Goal: Transaction & Acquisition: Subscribe to service/newsletter

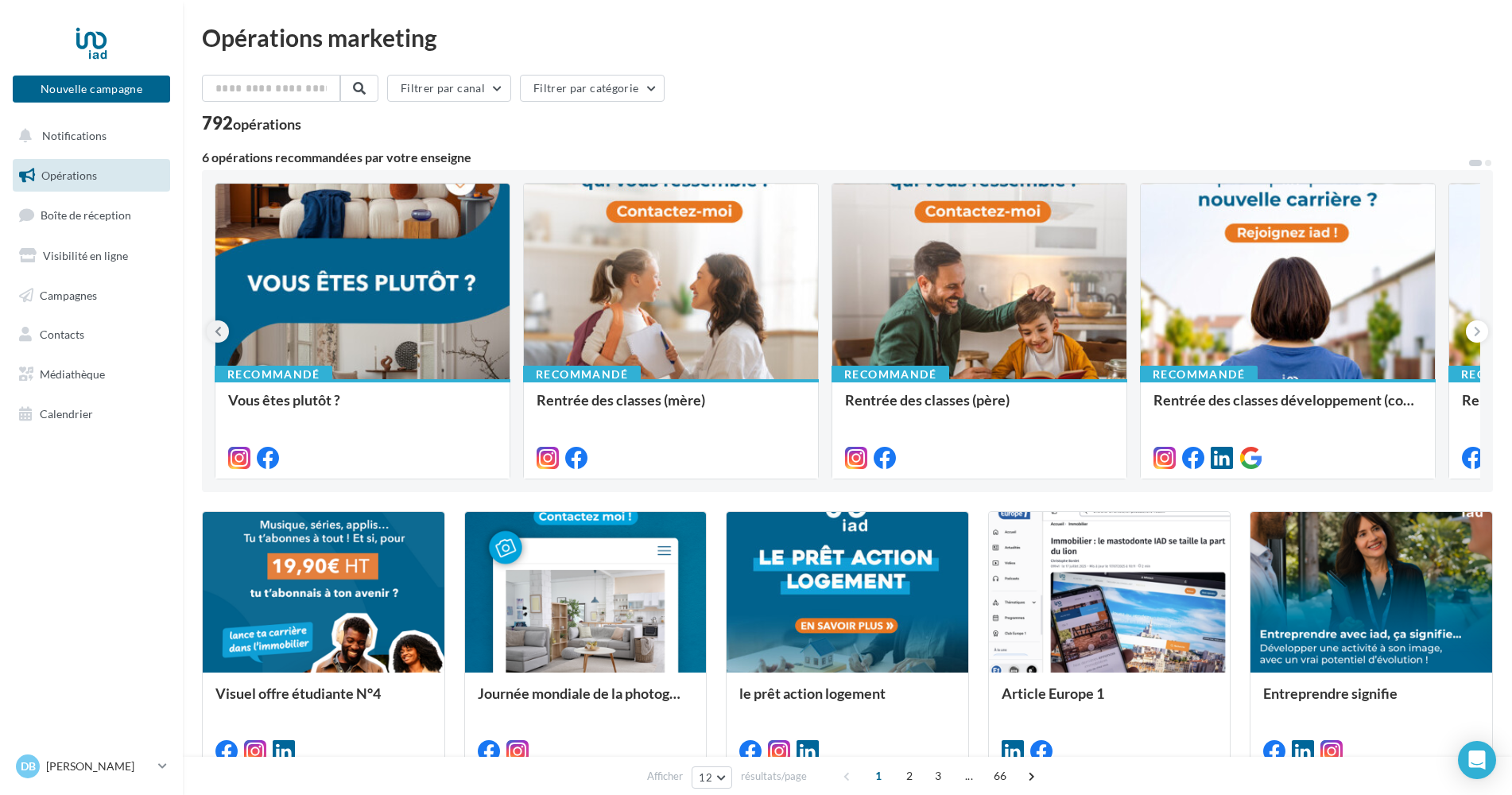
click at [217, 326] on icon at bounding box center [218, 331] width 7 height 16
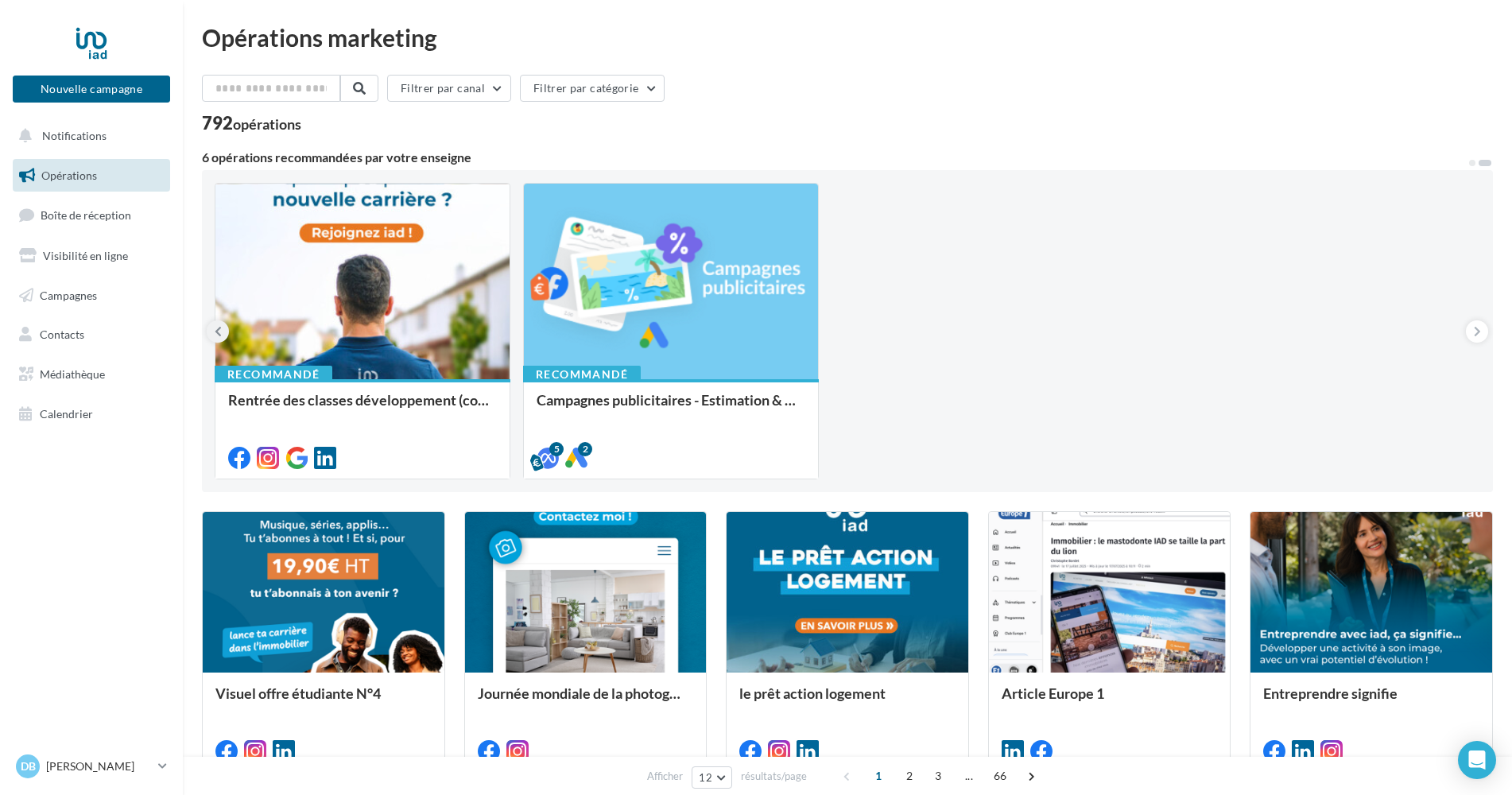
click at [221, 332] on icon at bounding box center [218, 331] width 7 height 16
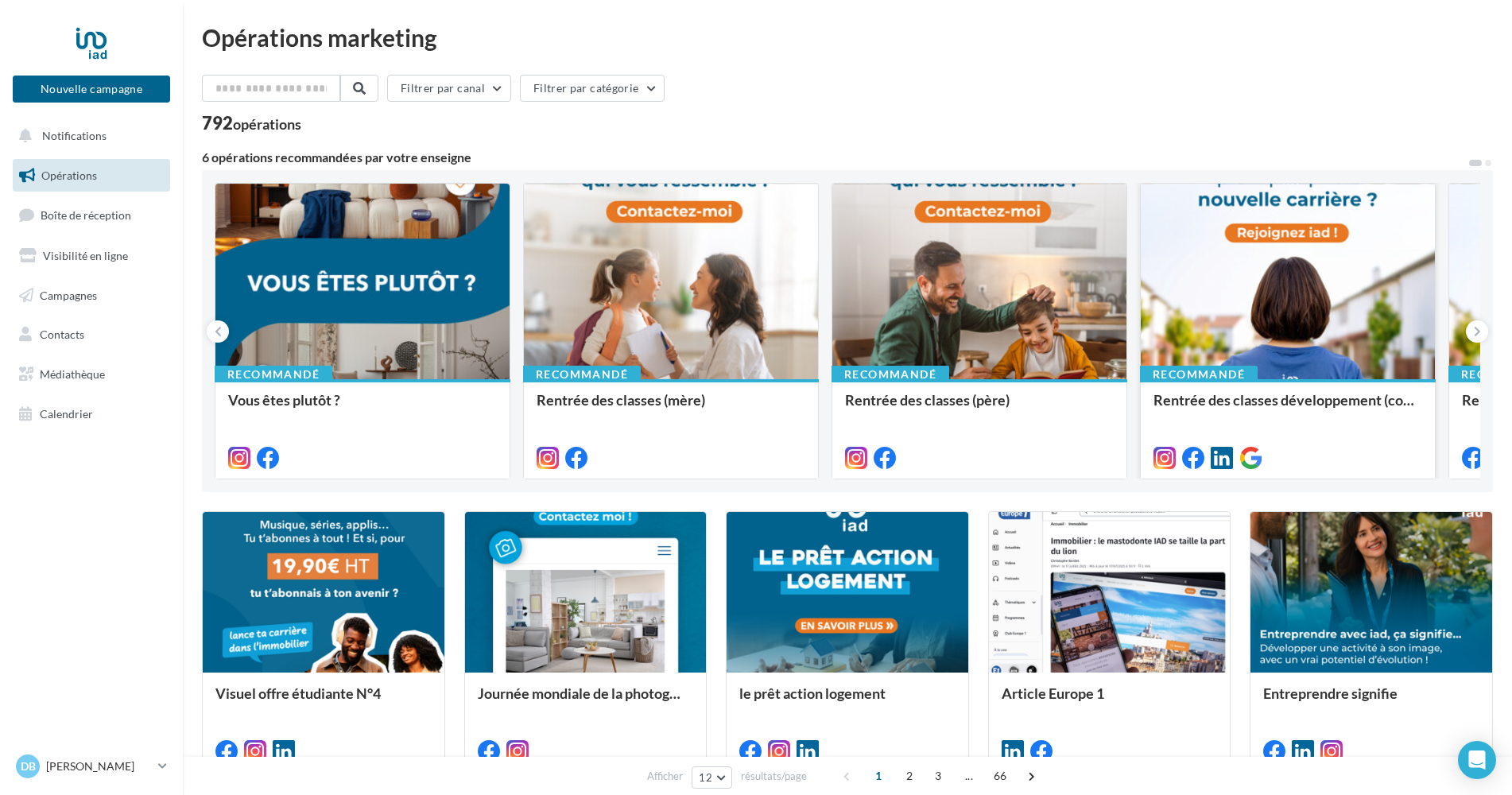
click at [1284, 273] on div at bounding box center [1287, 283] width 294 height 198
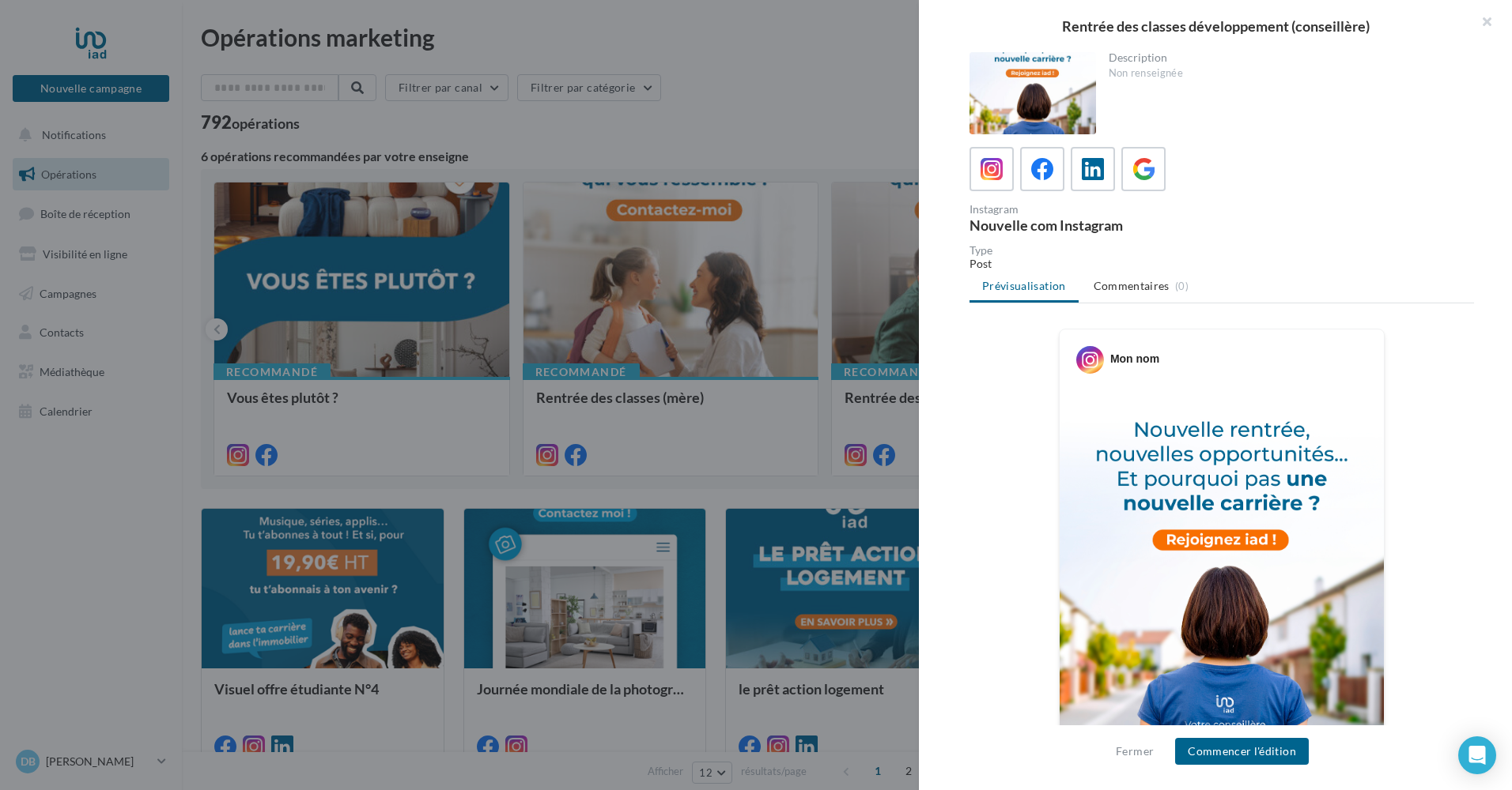
click at [1114, 362] on div "Mon nom" at bounding box center [1134, 358] width 49 height 16
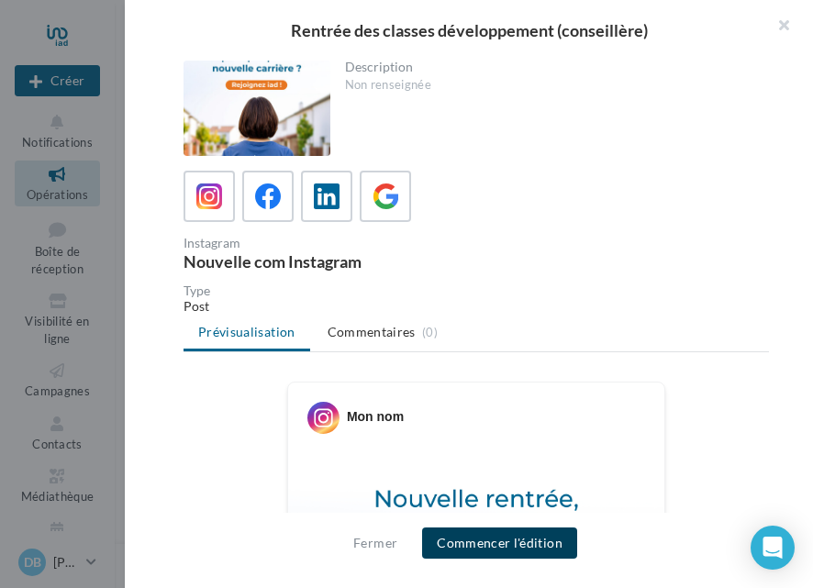
click at [483, 546] on button "Commencer l'édition" at bounding box center [499, 542] width 155 height 31
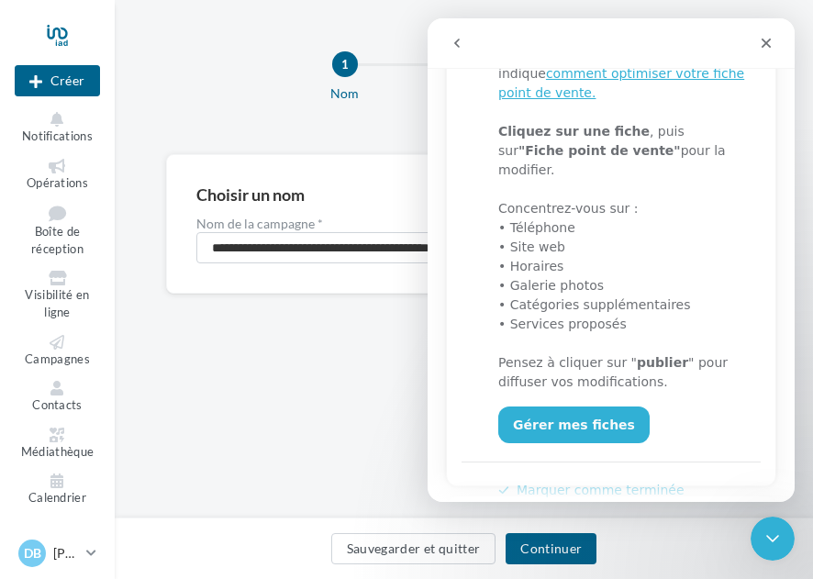
scroll to position [402, 0]
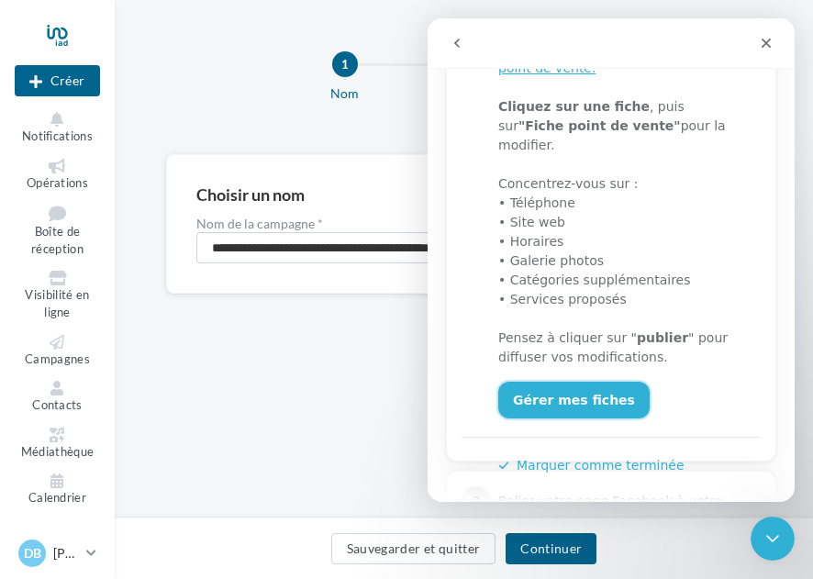
click at [597, 382] on link "Gérer mes fiches" at bounding box center [573, 400] width 151 height 37
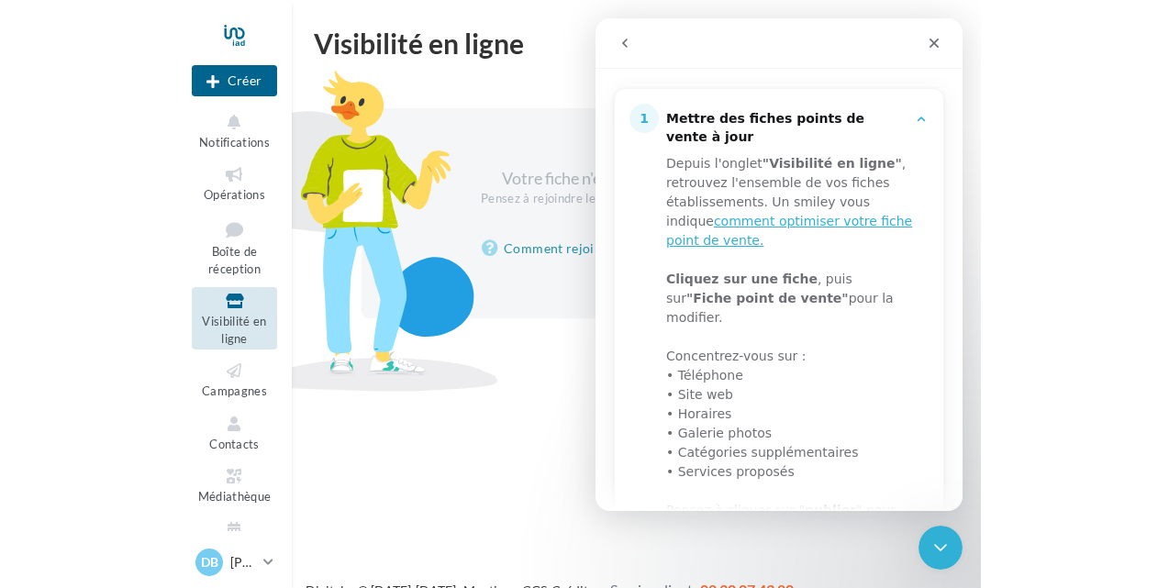
scroll to position [227, 0]
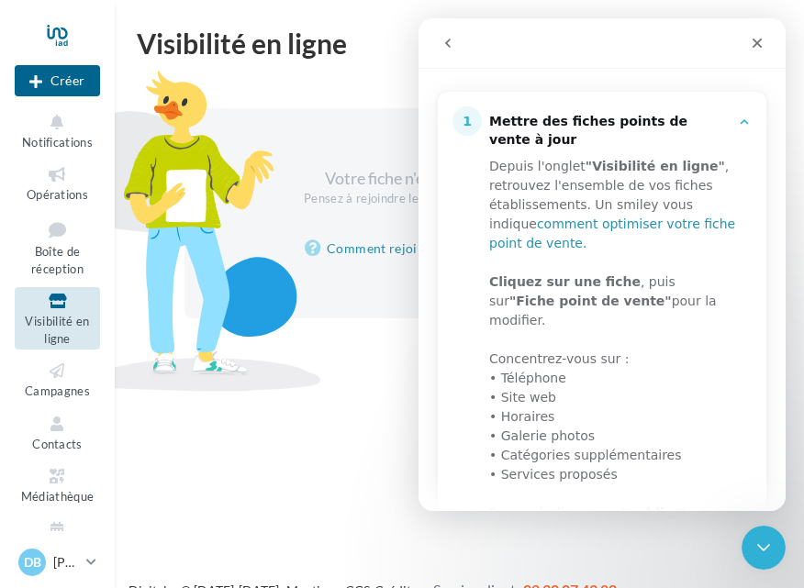
click at [648, 216] on link "comment optimiser votre fiche point de vente." at bounding box center [612, 233] width 246 height 34
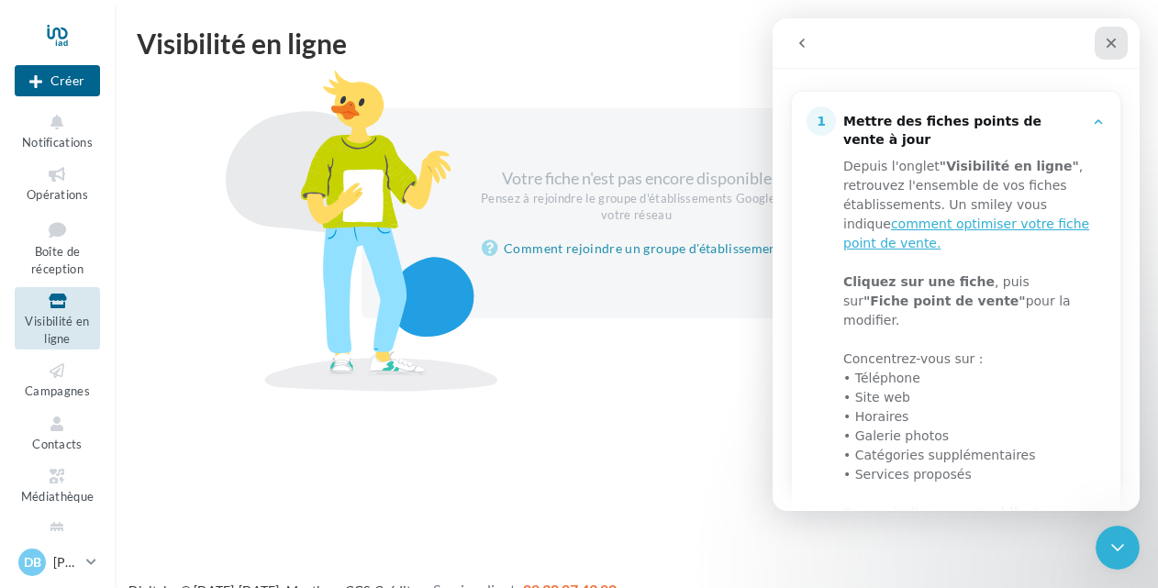
click at [803, 50] on icon "Fermer" at bounding box center [1111, 43] width 15 height 15
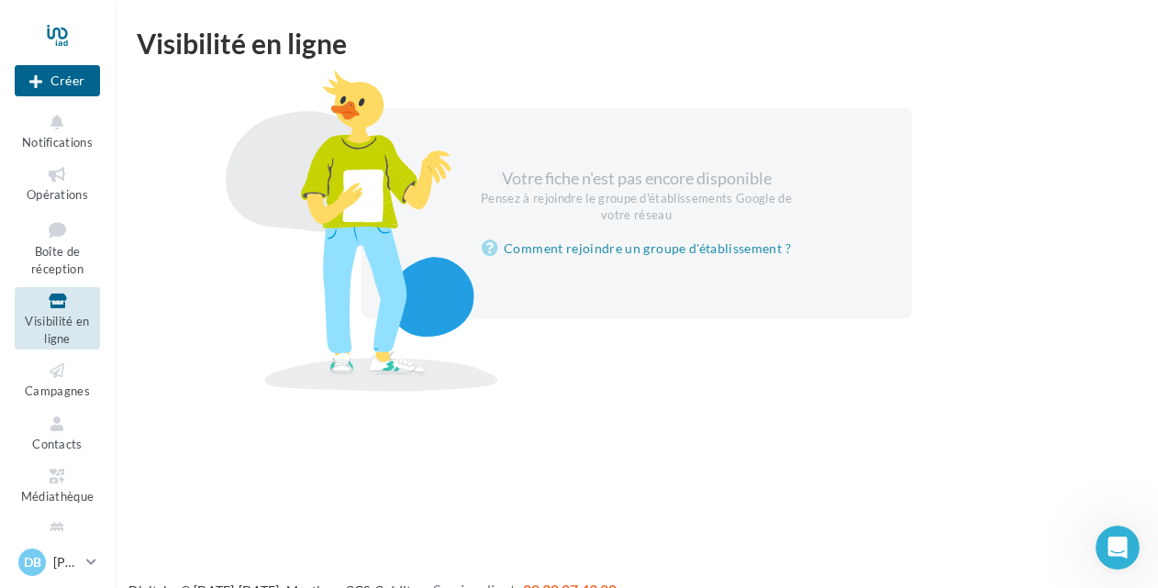
scroll to position [0, 0]
click at [46, 191] on span "Opérations" at bounding box center [57, 194] width 61 height 15
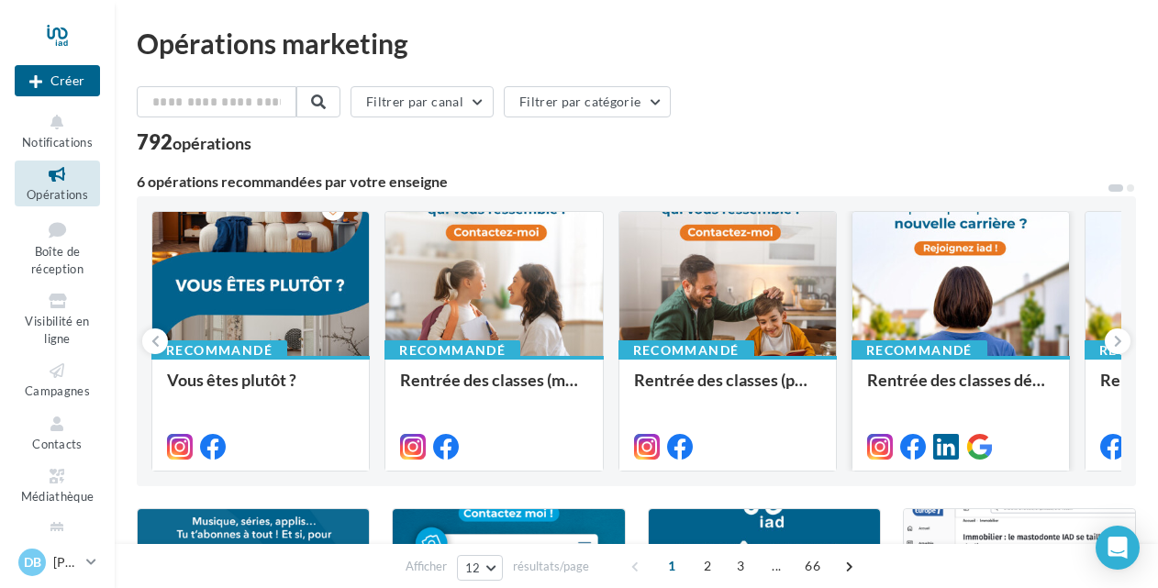
click at [997, 380] on div "Rentrée des classes développement (conseillère)" at bounding box center [960, 389] width 187 height 37
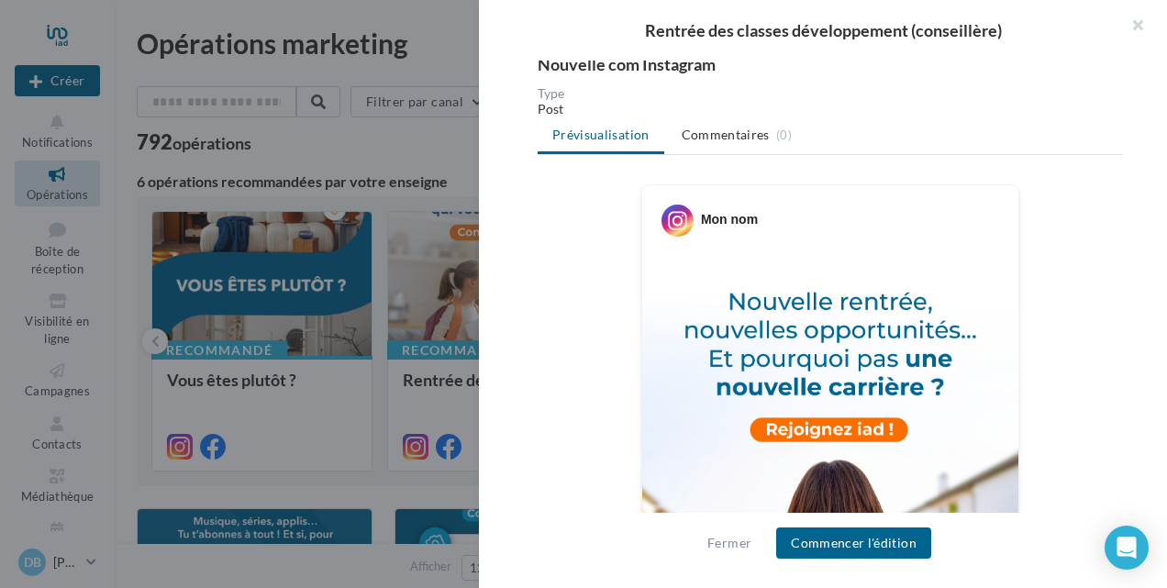
scroll to position [196, 0]
click at [738, 216] on div "Mon nom" at bounding box center [729, 220] width 57 height 18
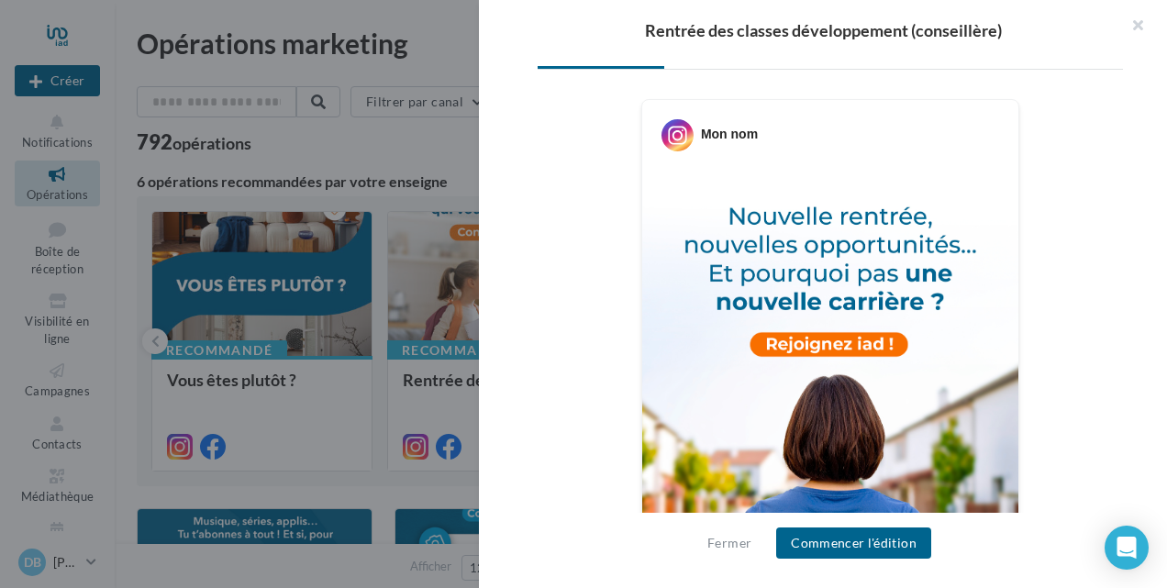
scroll to position [0, 0]
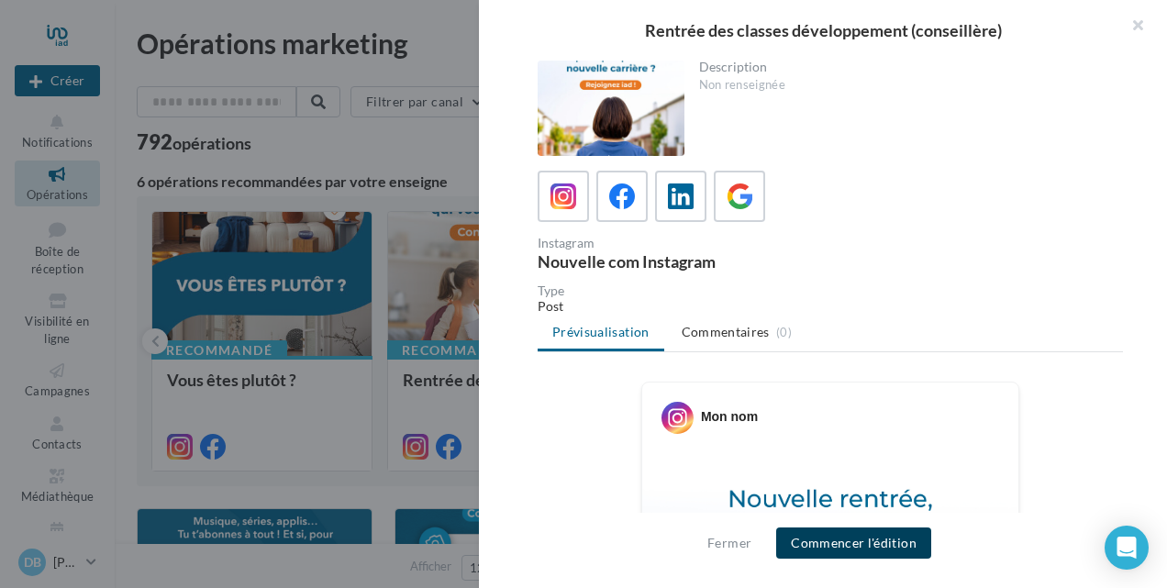
click at [867, 543] on button "Commencer l'édition" at bounding box center [853, 542] width 155 height 31
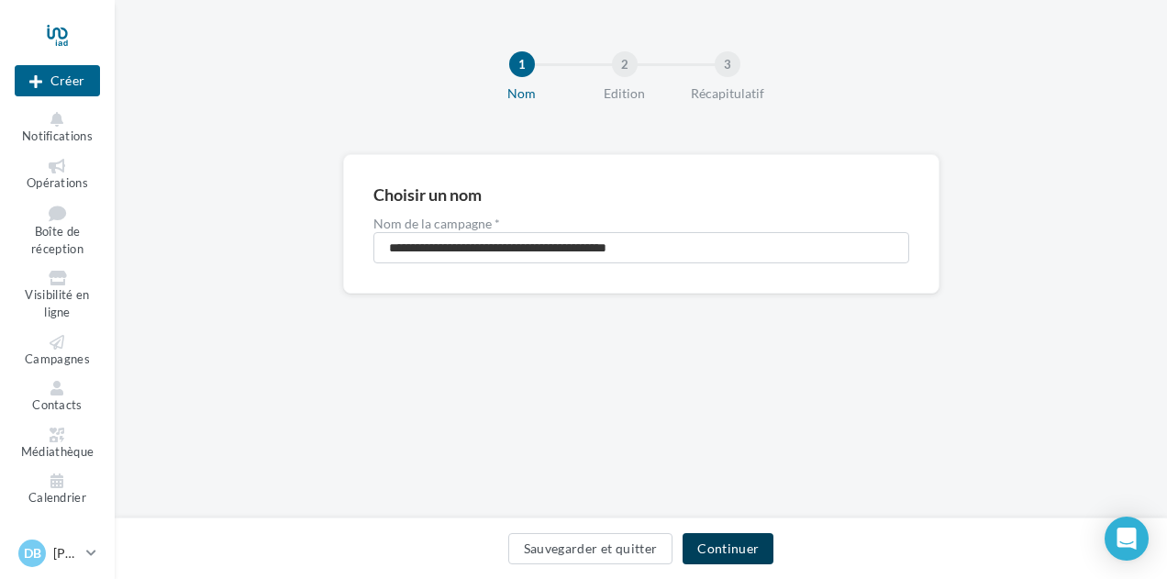
click at [716, 553] on button "Continuer" at bounding box center [728, 548] width 91 height 31
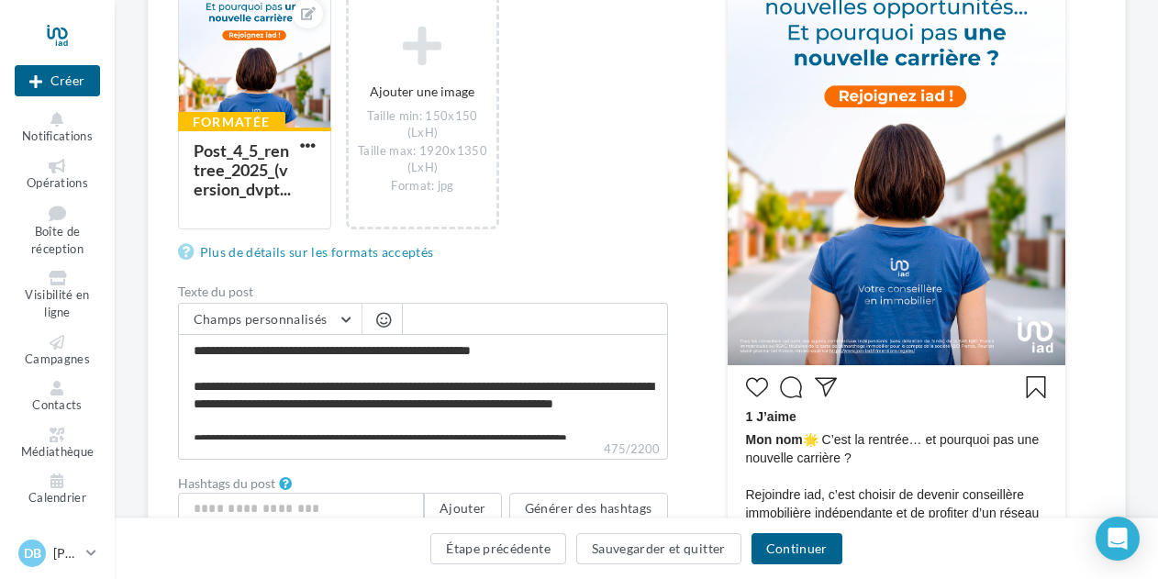
scroll to position [369, 0]
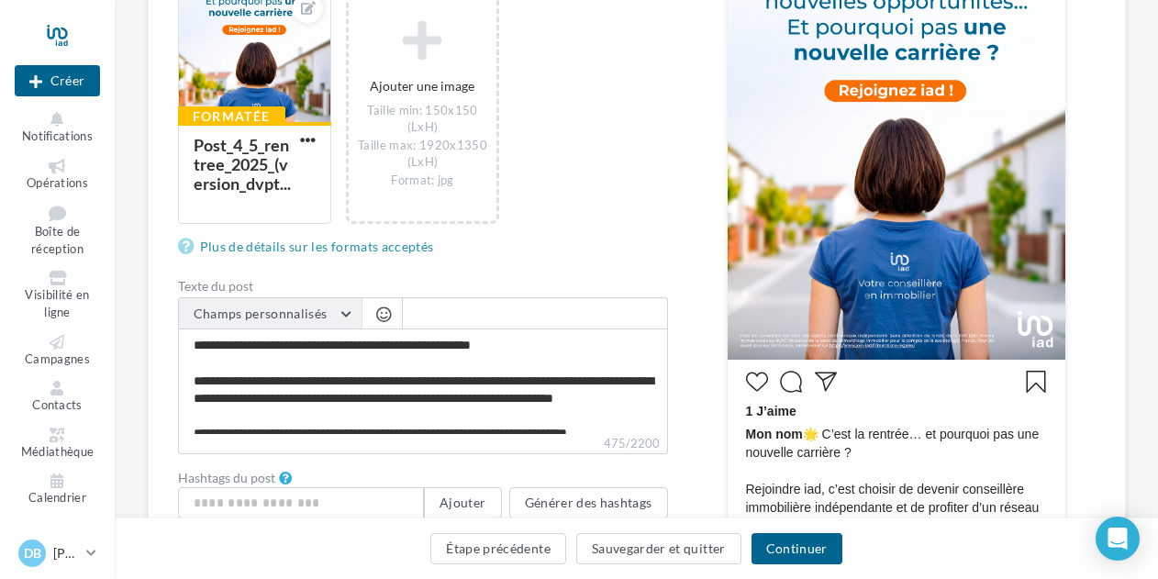
click at [344, 317] on button "Champs personnalisés" at bounding box center [270, 313] width 183 height 31
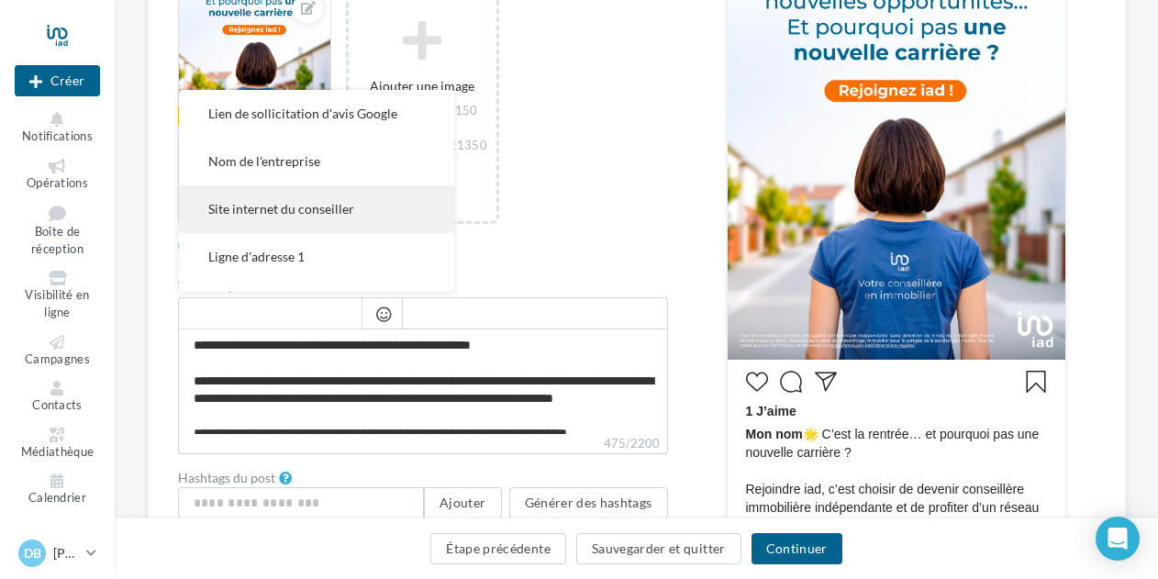
click at [330, 202] on span "Site internet du conseiller" at bounding box center [281, 209] width 146 height 16
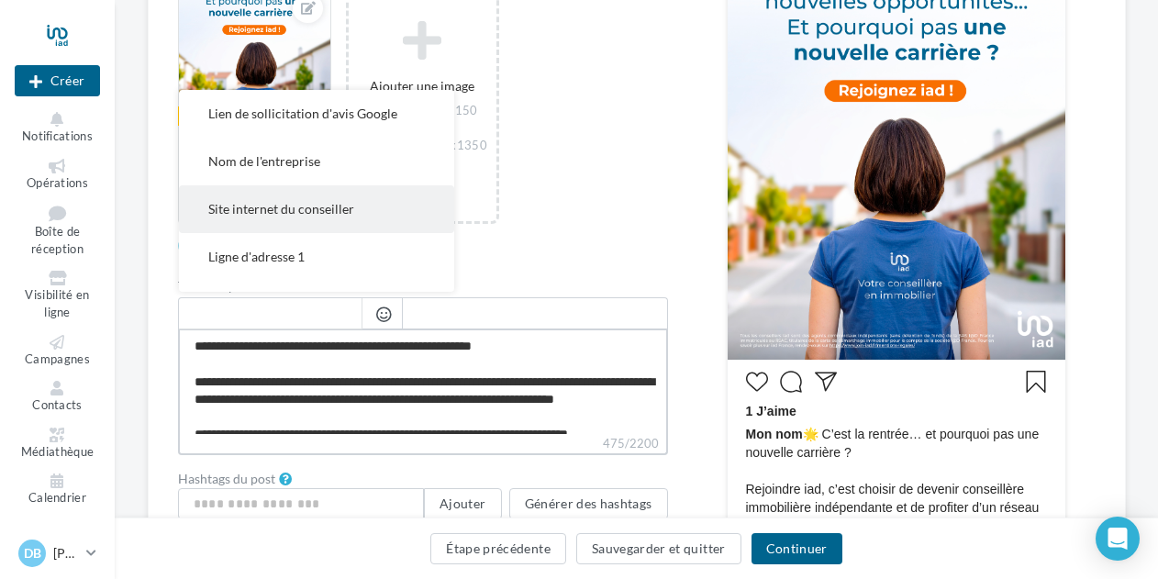
type textarea "**********"
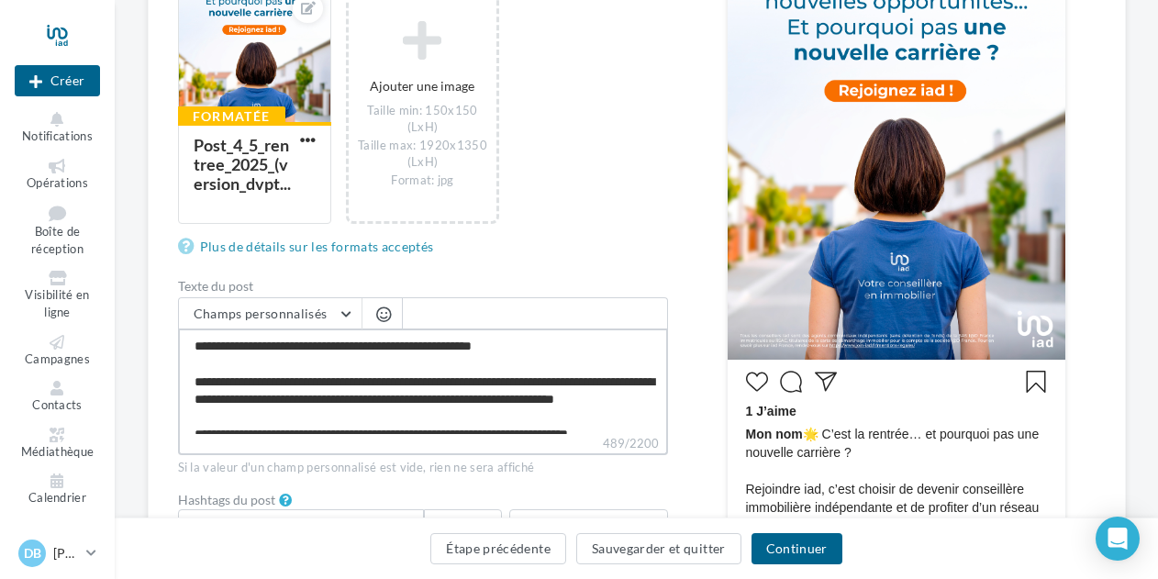
scroll to position [87, 0]
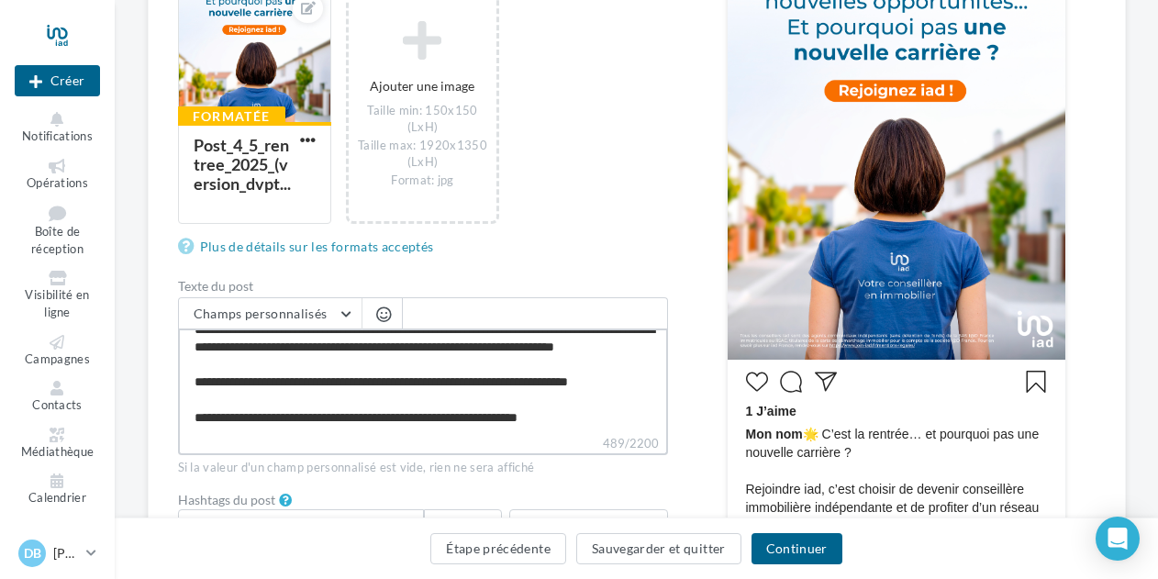
drag, startPoint x: 631, startPoint y: 419, endPoint x: 497, endPoint y: 414, distance: 134.0
click at [497, 414] on textarea "**********" at bounding box center [423, 380] width 490 height 105
type textarea "**********"
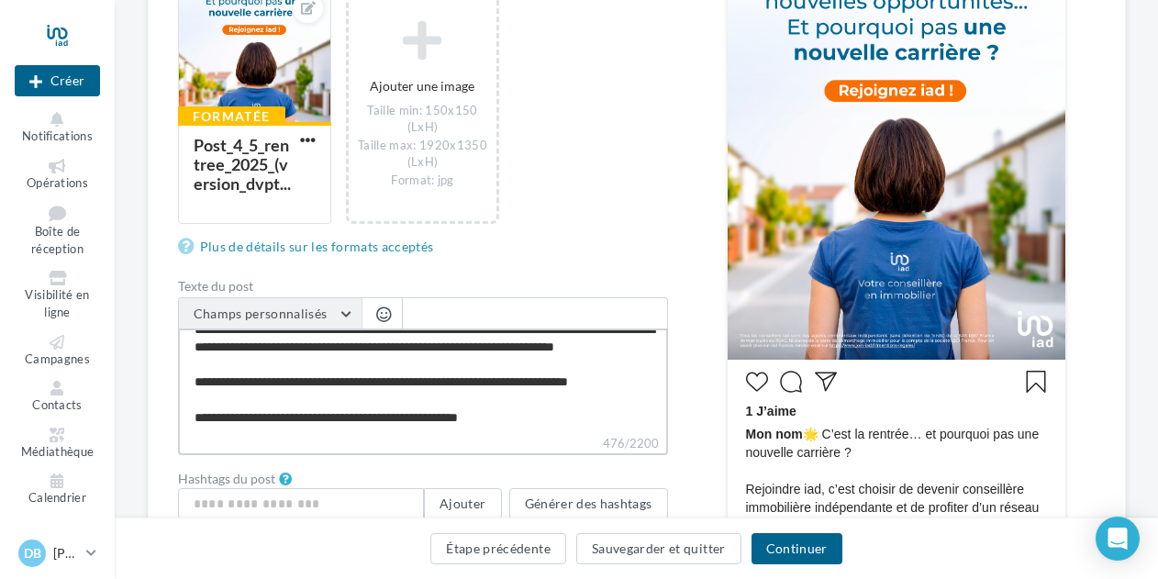
type textarea "**********"
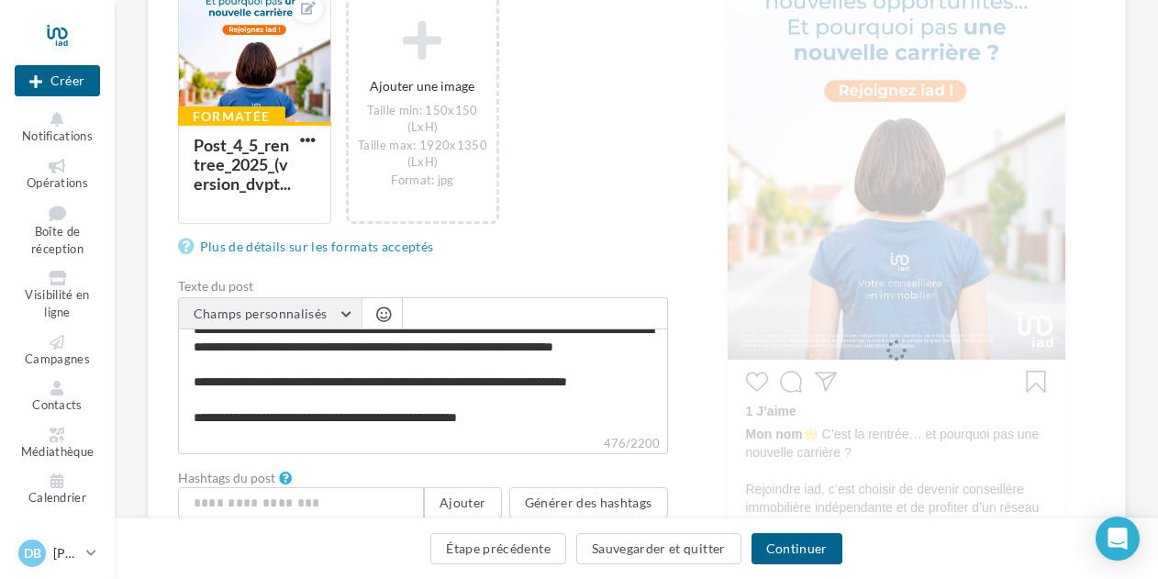
click at [327, 316] on button "Champs personnalisés" at bounding box center [270, 313] width 183 height 31
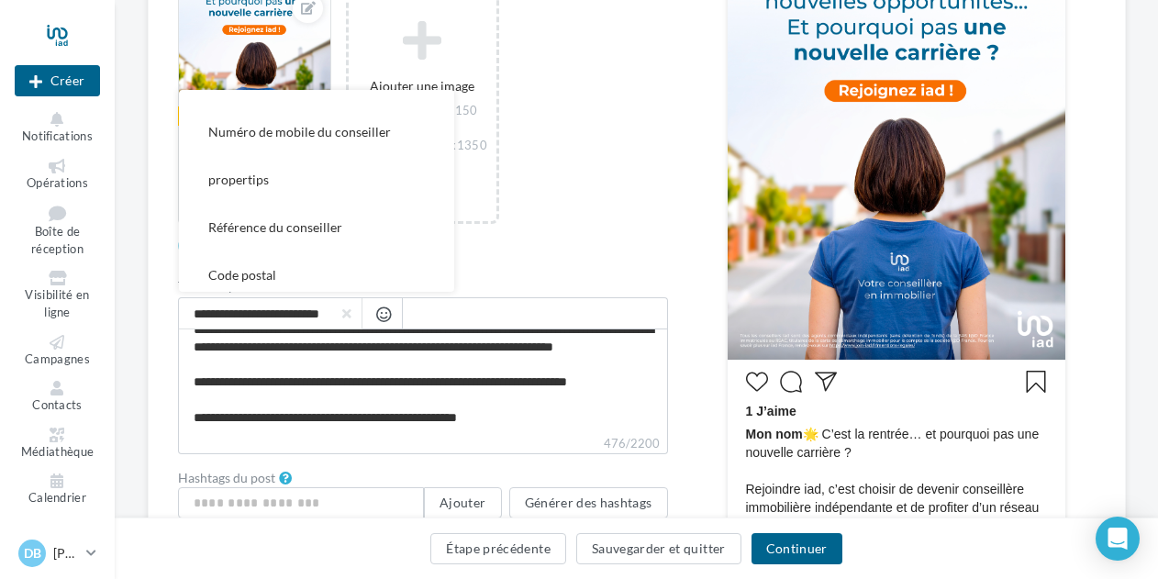
scroll to position [462, 0]
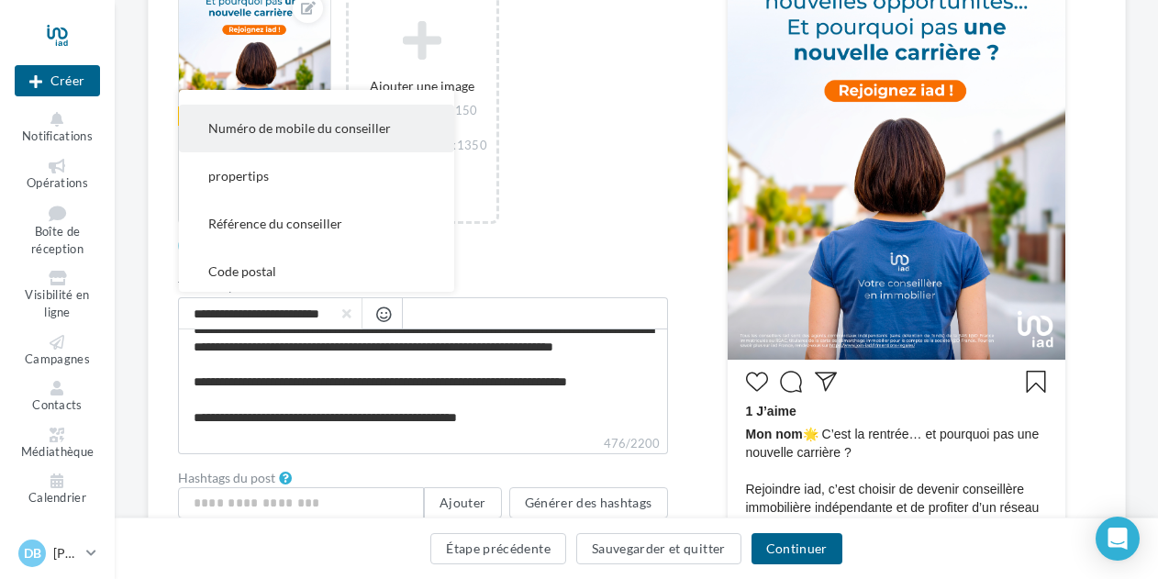
click at [353, 127] on span "Numéro de mobile du conseiller" at bounding box center [299, 128] width 183 height 16
type textarea "**********"
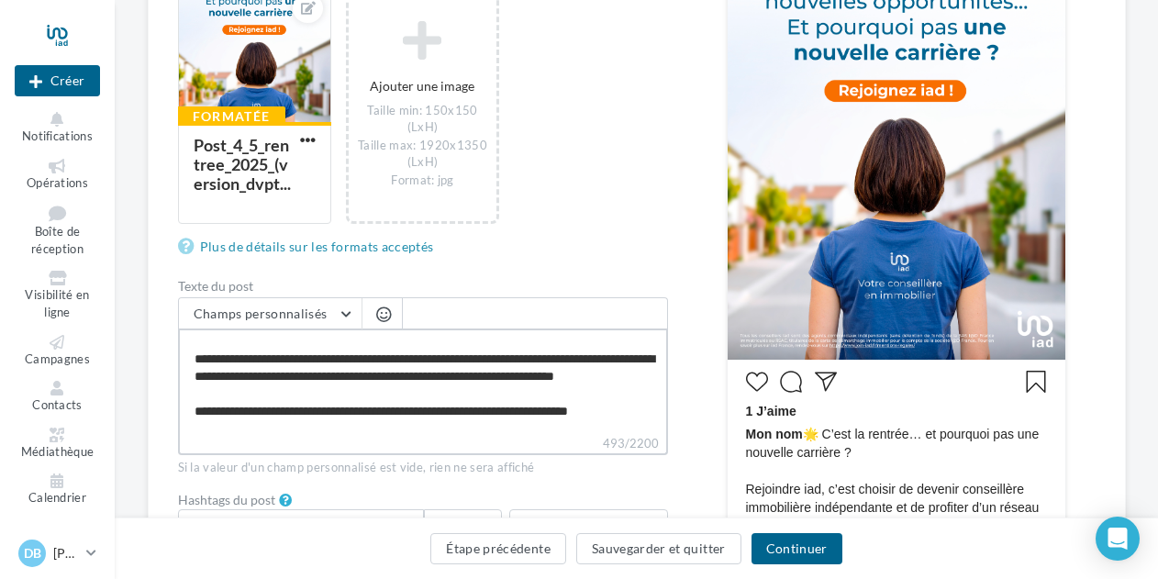
scroll to position [0, 0]
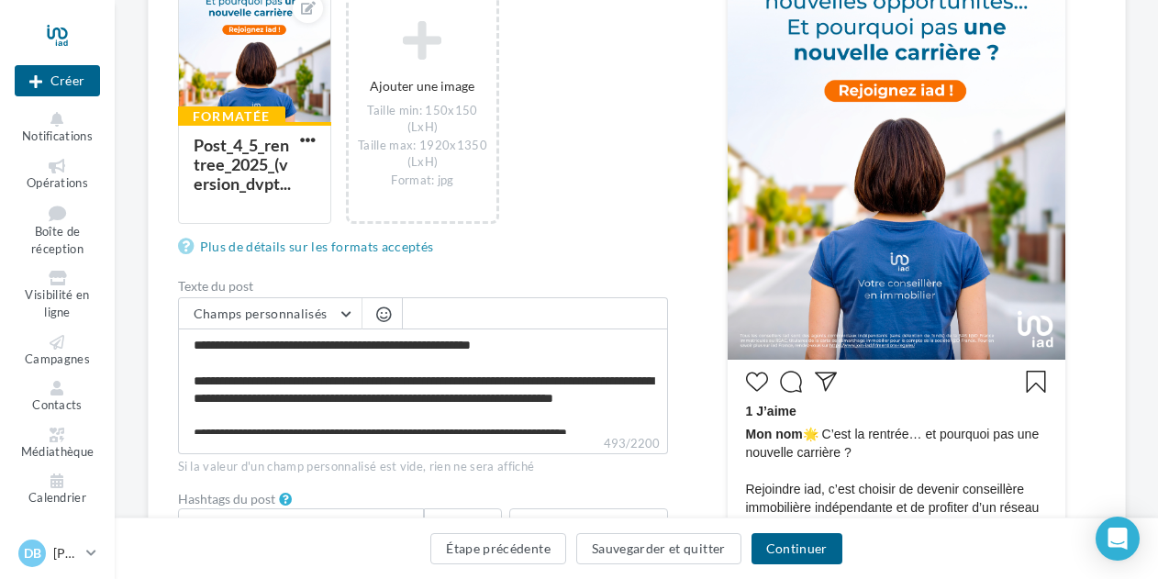
click at [382, 312] on span "button" at bounding box center [383, 314] width 15 height 16
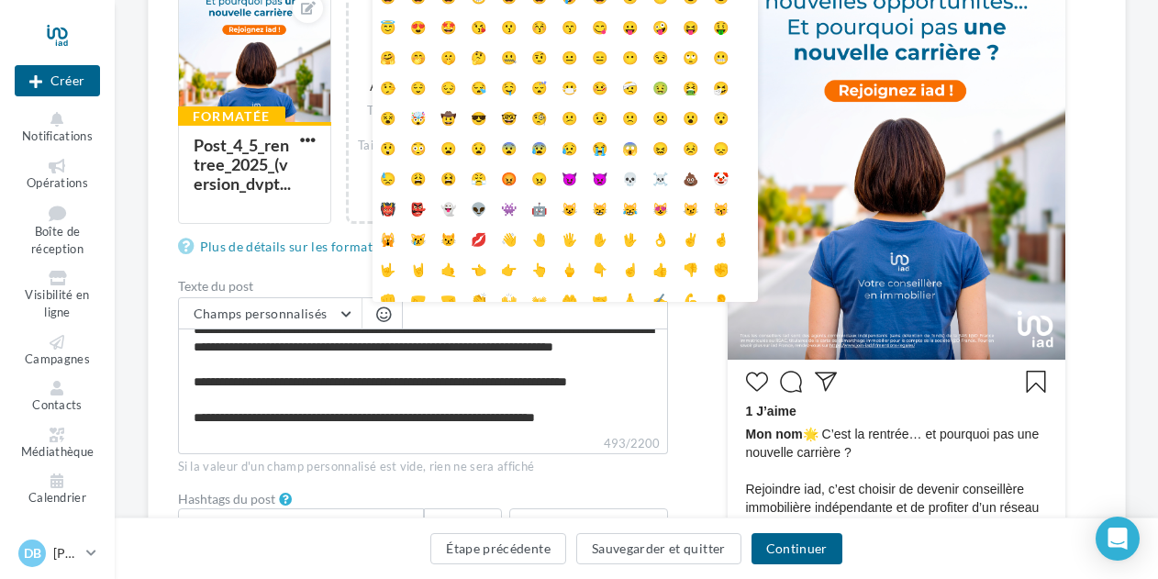
scroll to position [68, 0]
click at [377, 316] on span "button" at bounding box center [383, 314] width 15 height 16
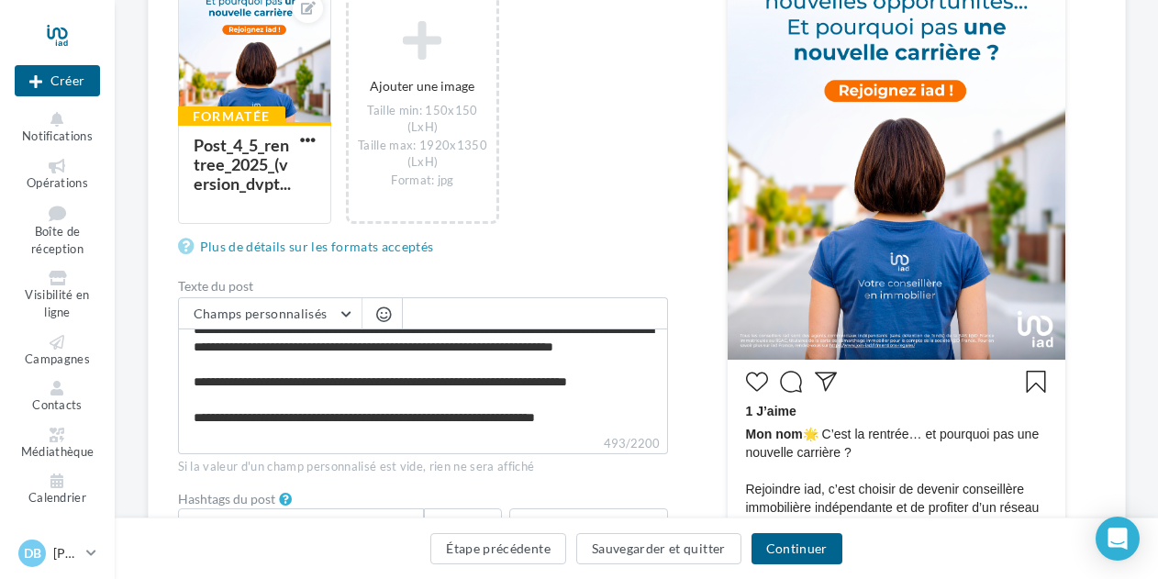
click at [377, 316] on span "button" at bounding box center [383, 314] width 15 height 16
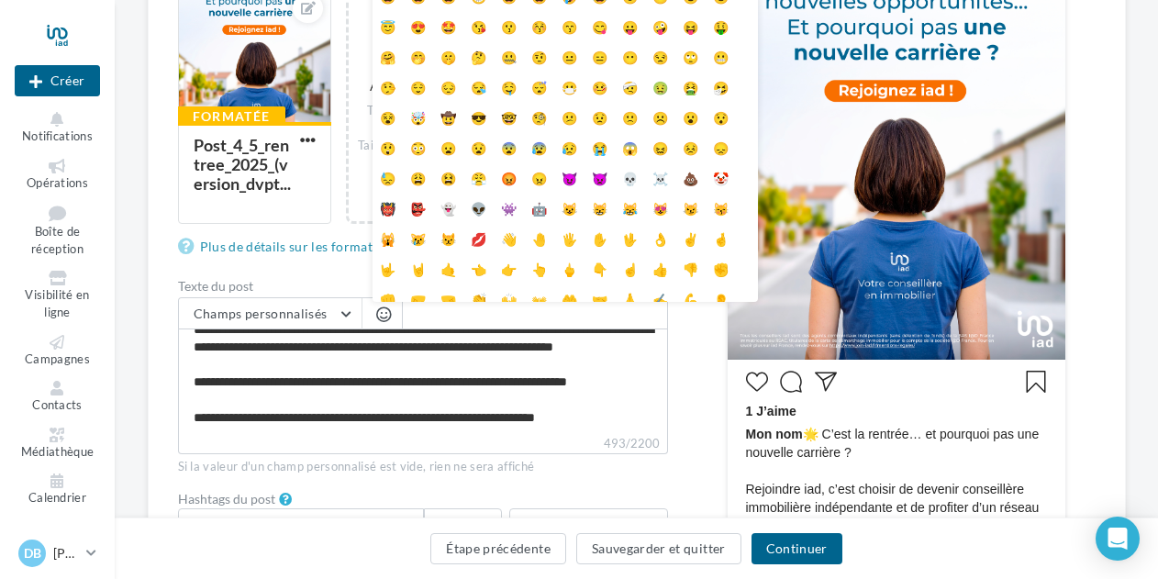
click at [377, 316] on span "button" at bounding box center [383, 314] width 15 height 16
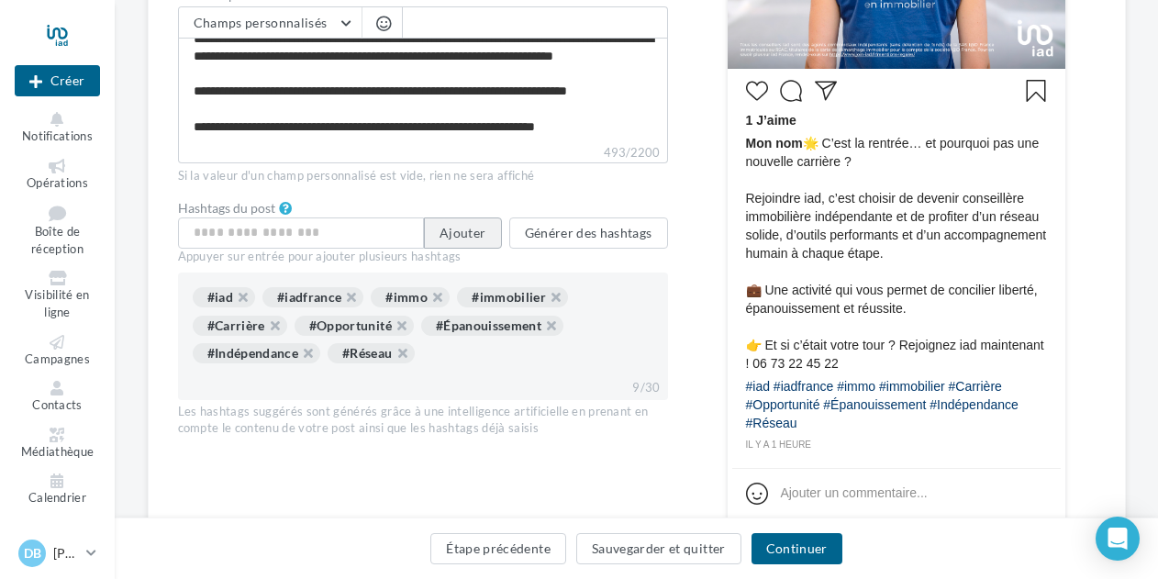
click at [456, 228] on button "Ajouter" at bounding box center [462, 232] width 77 height 31
click at [379, 232] on input "text" at bounding box center [301, 232] width 247 height 31
type input "*"
click at [549, 237] on button "Générer des hashtags" at bounding box center [588, 232] width 159 height 31
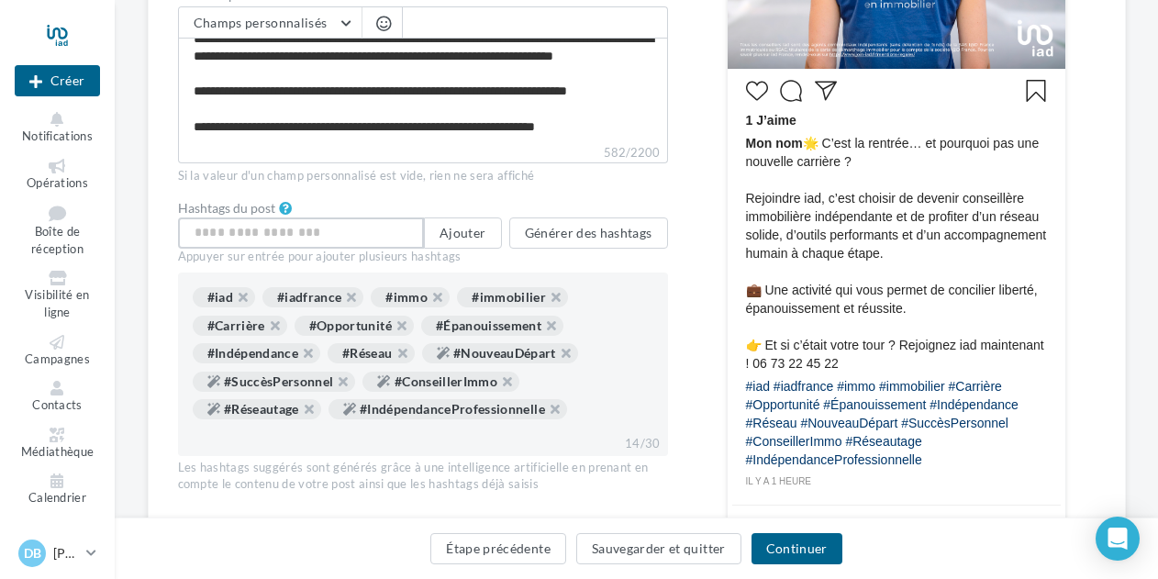
click at [369, 234] on input "text" at bounding box center [301, 232] width 247 height 31
click at [305, 229] on input "********" at bounding box center [301, 232] width 247 height 31
type input "********"
click at [403, 229] on button "button" at bounding box center [405, 232] width 7 height 7
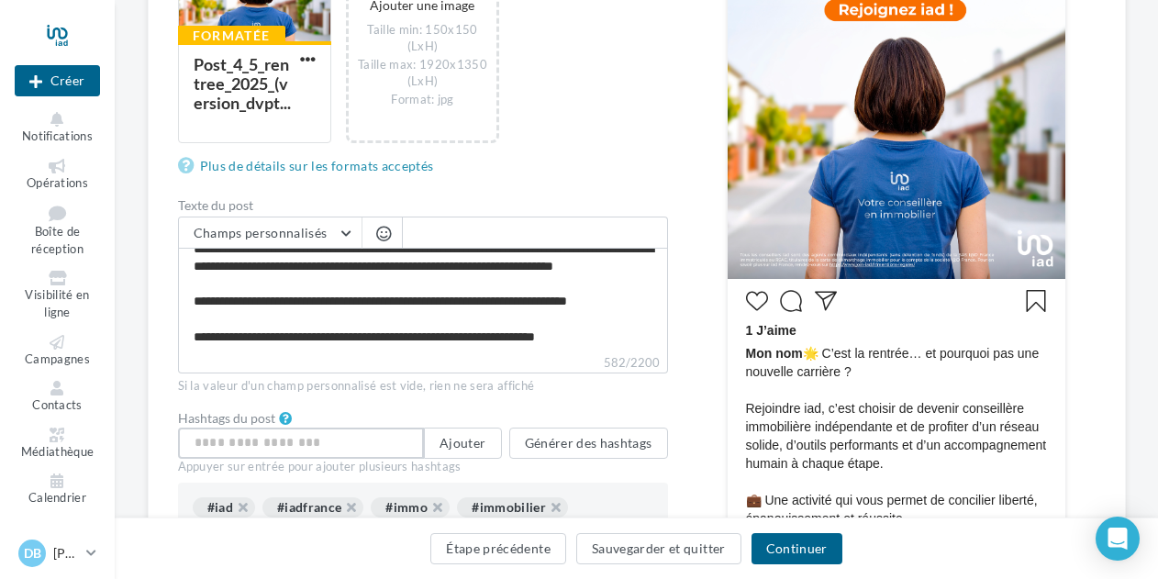
scroll to position [449, 0]
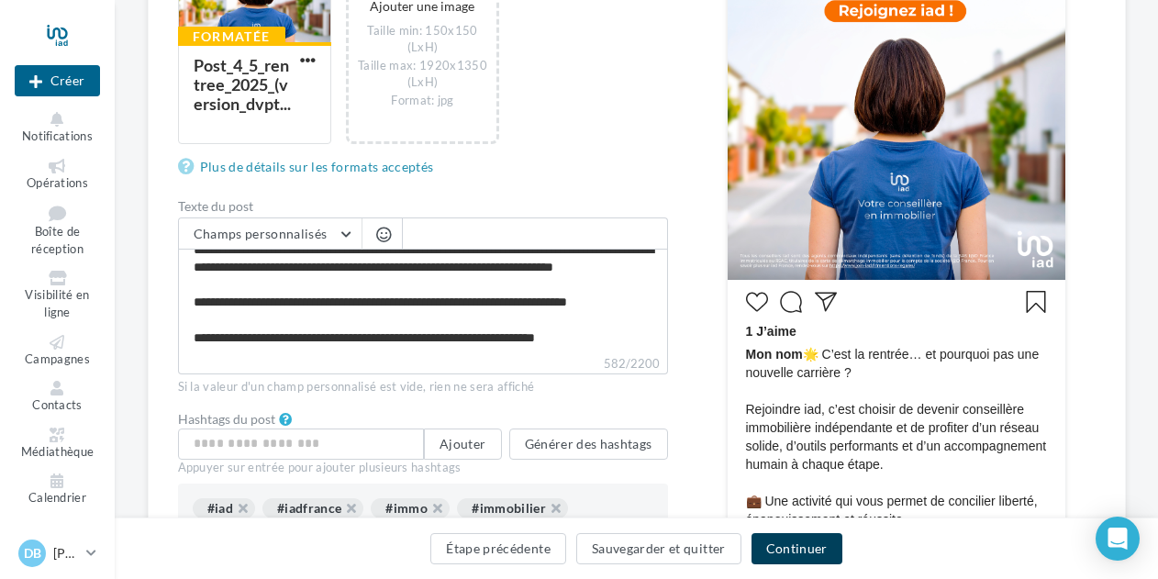
click at [800, 549] on button "Continuer" at bounding box center [796, 548] width 91 height 31
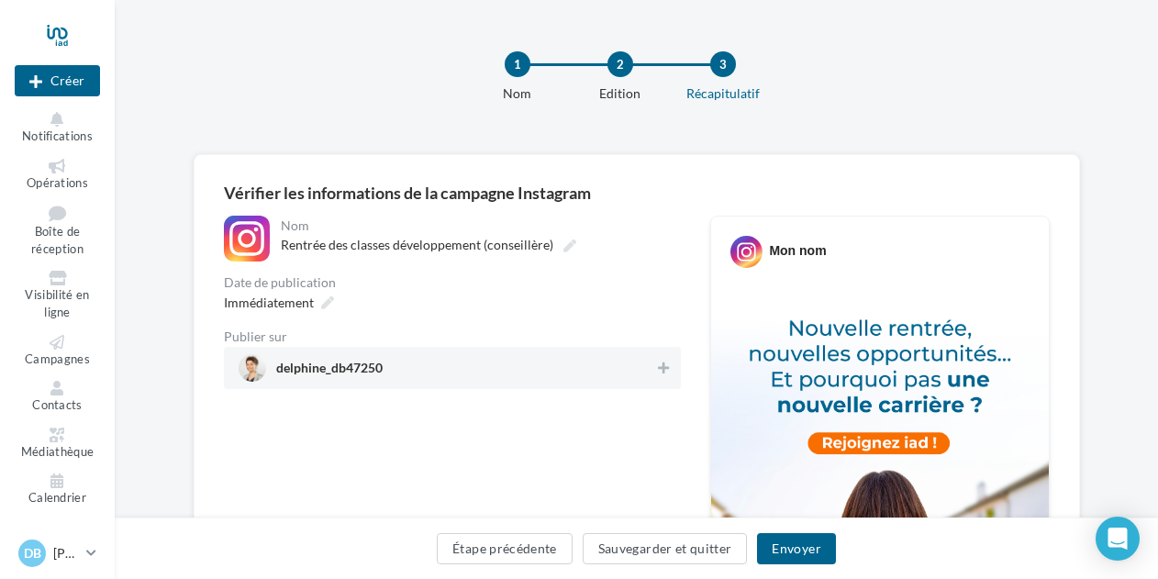
click at [497, 247] on span "Rentrée des classes développement (conseillère)" at bounding box center [417, 245] width 272 height 16
click at [442, 247] on input "**********" at bounding box center [361, 247] width 161 height 31
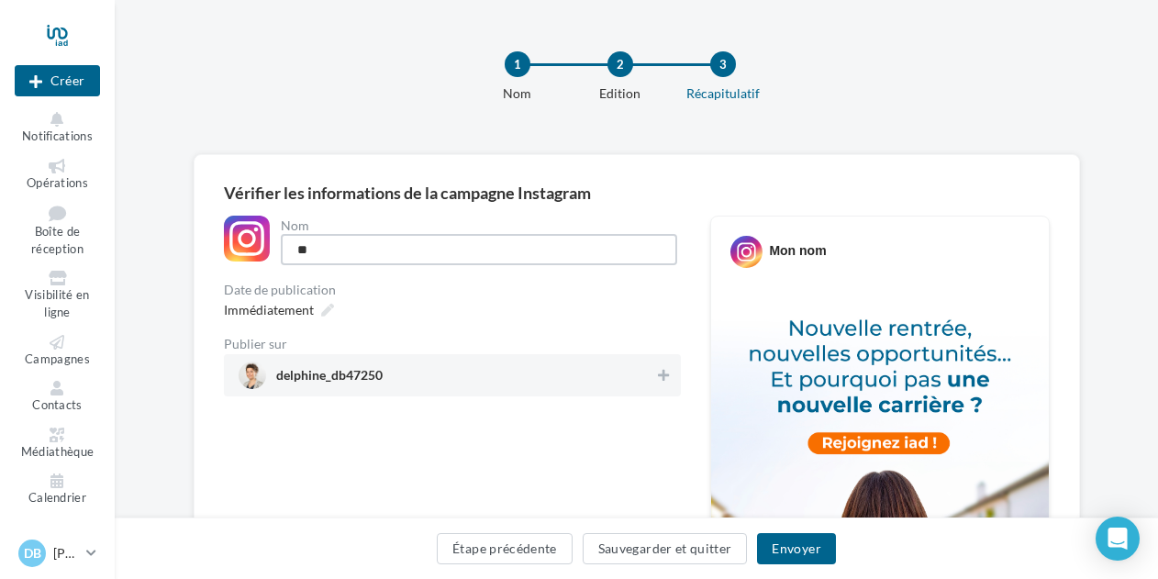
type input "*"
type input "**********"
click at [281, 308] on span "Immédiatement" at bounding box center [269, 302] width 90 height 16
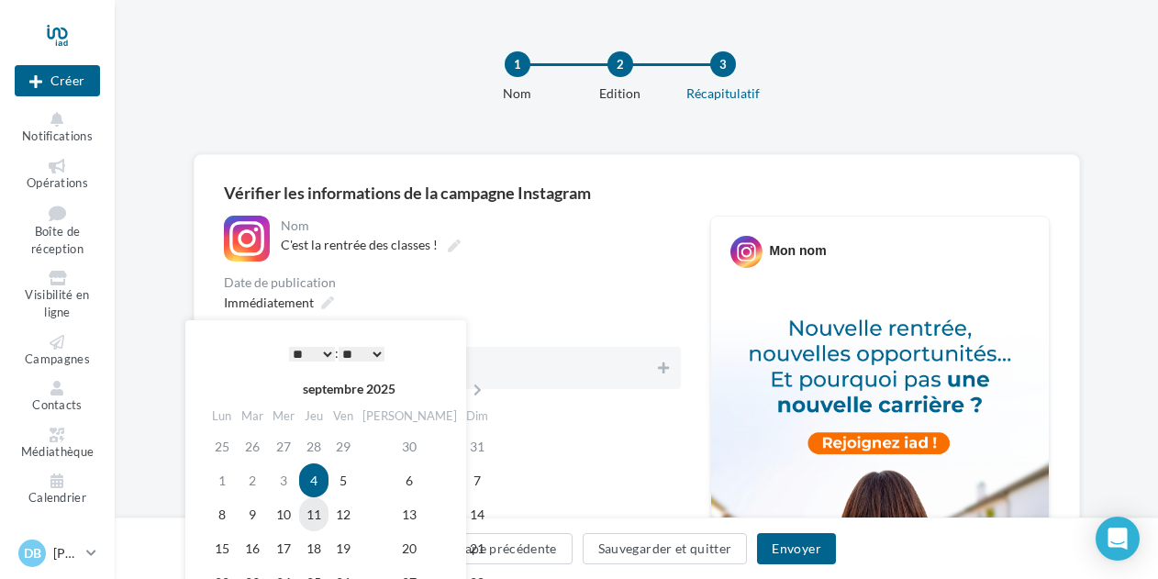
click at [323, 519] on td "11" at bounding box center [313, 514] width 29 height 34
click at [328, 472] on td "4" at bounding box center [313, 480] width 29 height 34
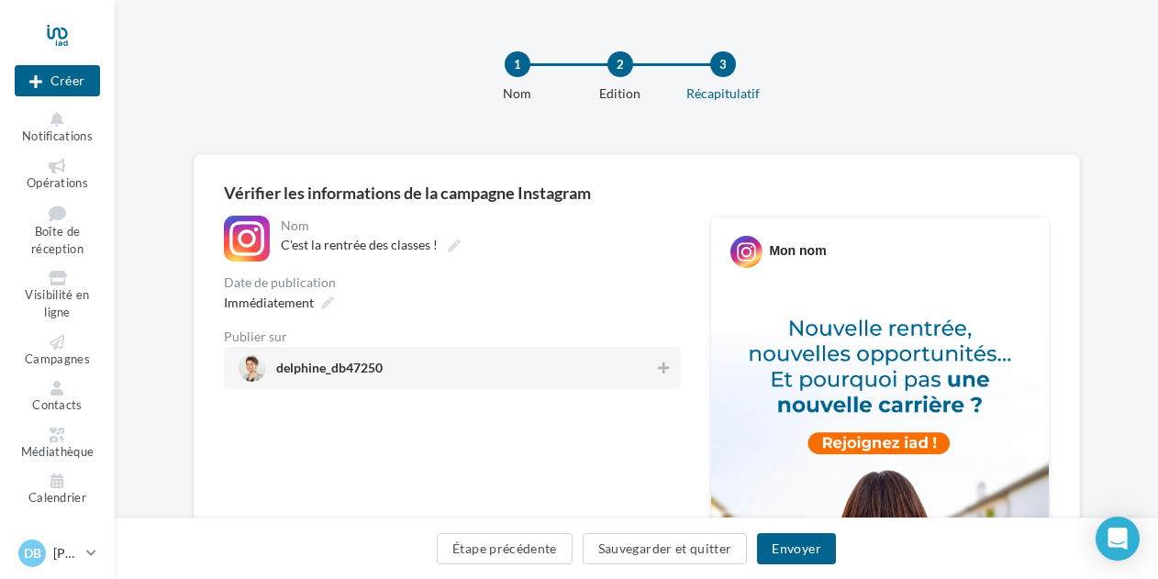
click at [796, 249] on div "Mon nom" at bounding box center [797, 250] width 57 height 18
click at [784, 554] on button "Envoyer" at bounding box center [796, 548] width 78 height 31
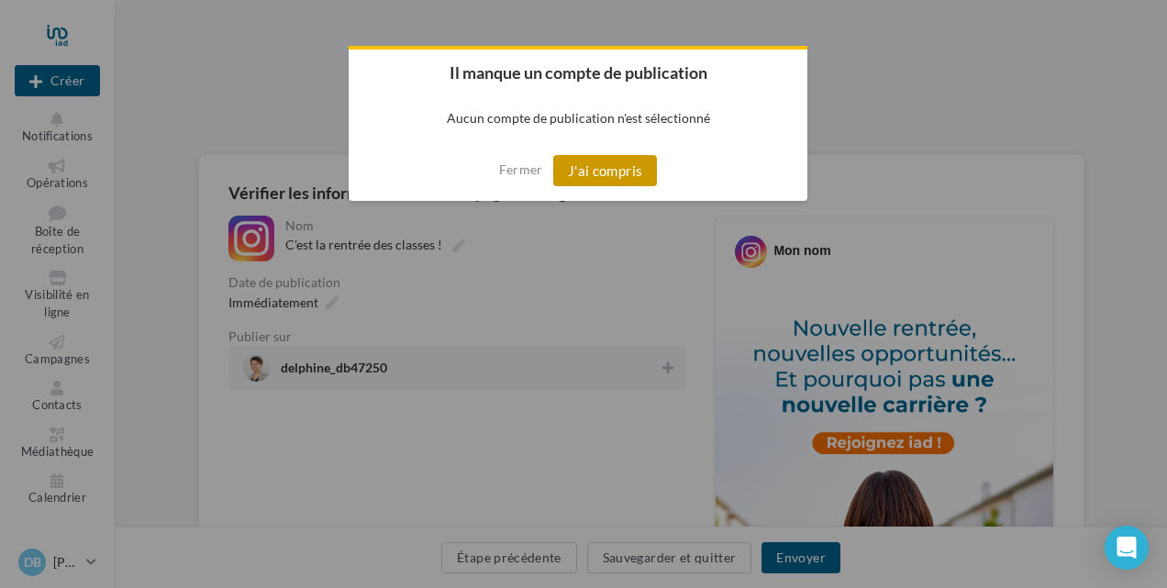
click at [578, 180] on button "J'ai compris" at bounding box center [605, 170] width 105 height 31
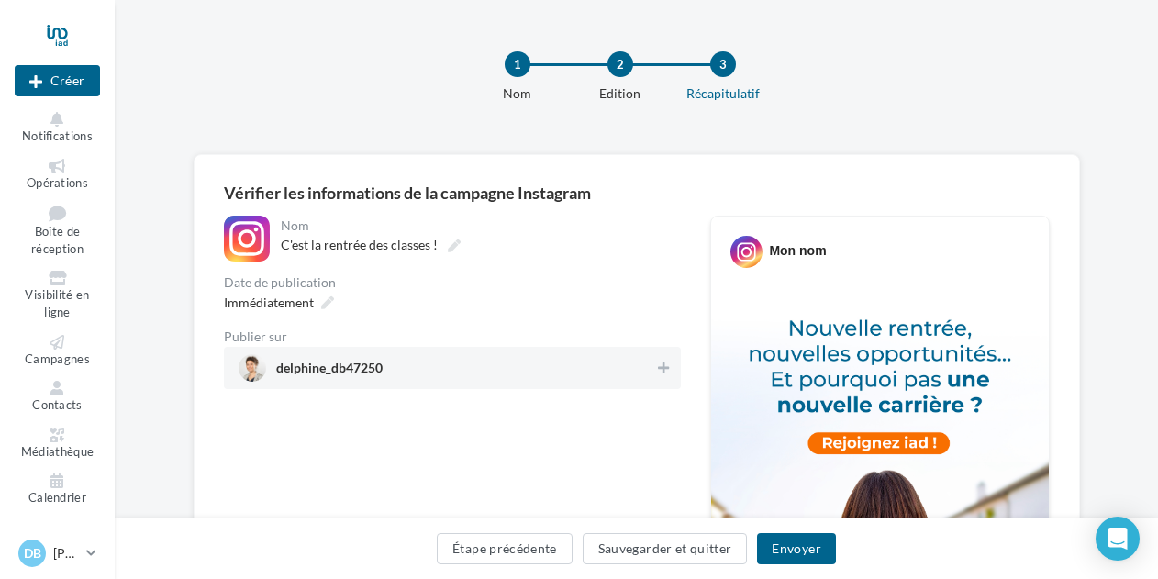
click at [402, 378] on span "delphine_db47250" at bounding box center [447, 368] width 416 height 28
click at [536, 550] on button "Étape précédente" at bounding box center [505, 548] width 136 height 31
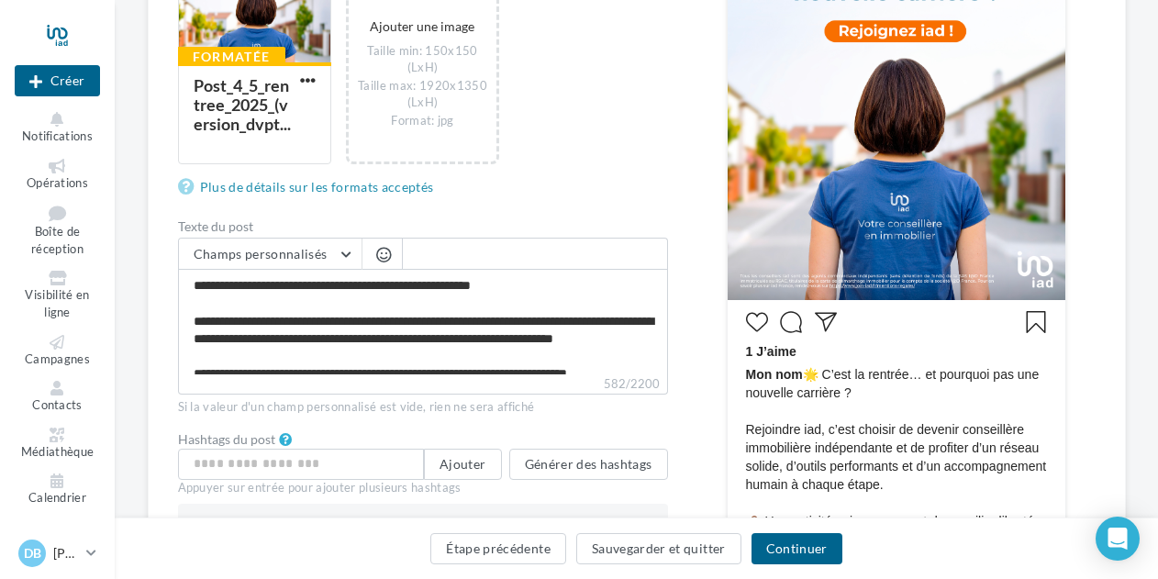
scroll to position [429, 0]
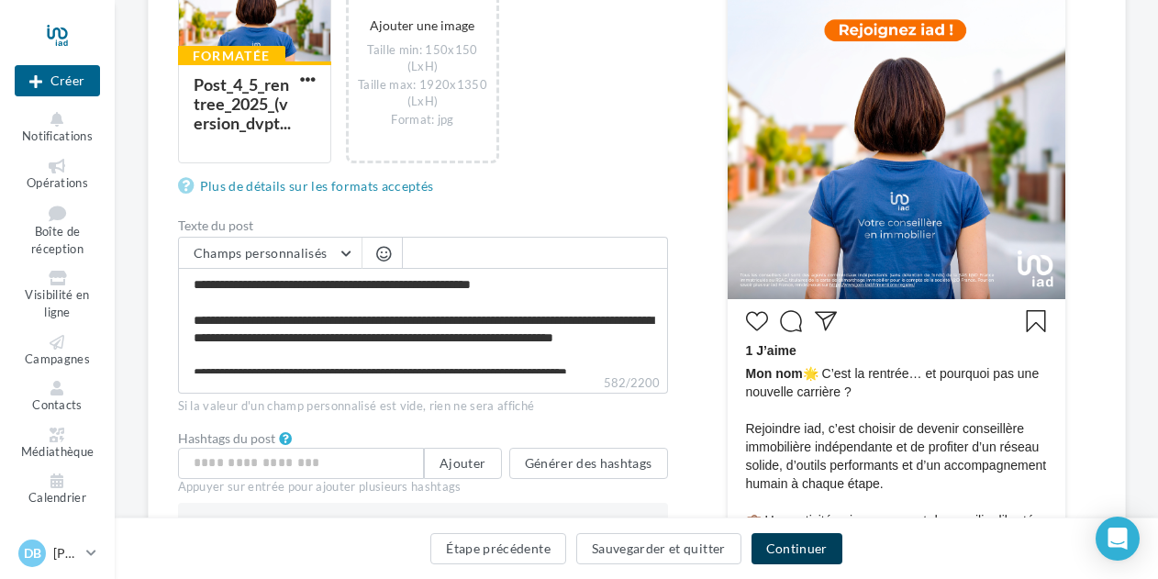
click at [792, 554] on button "Continuer" at bounding box center [796, 548] width 91 height 31
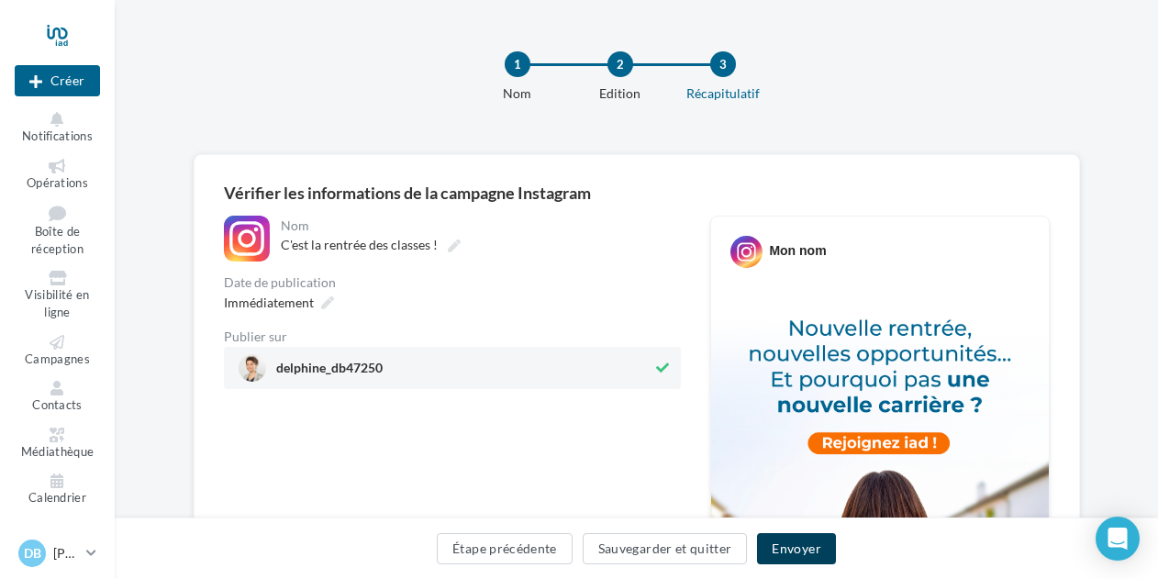
click at [792, 554] on button "Envoyer" at bounding box center [796, 548] width 78 height 31
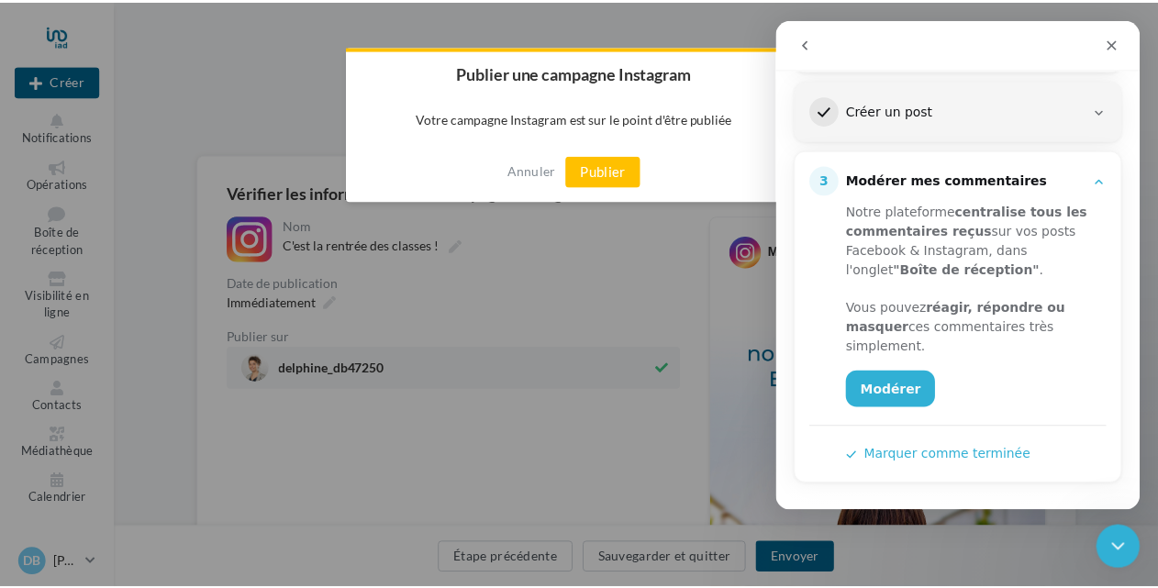
scroll to position [305, 0]
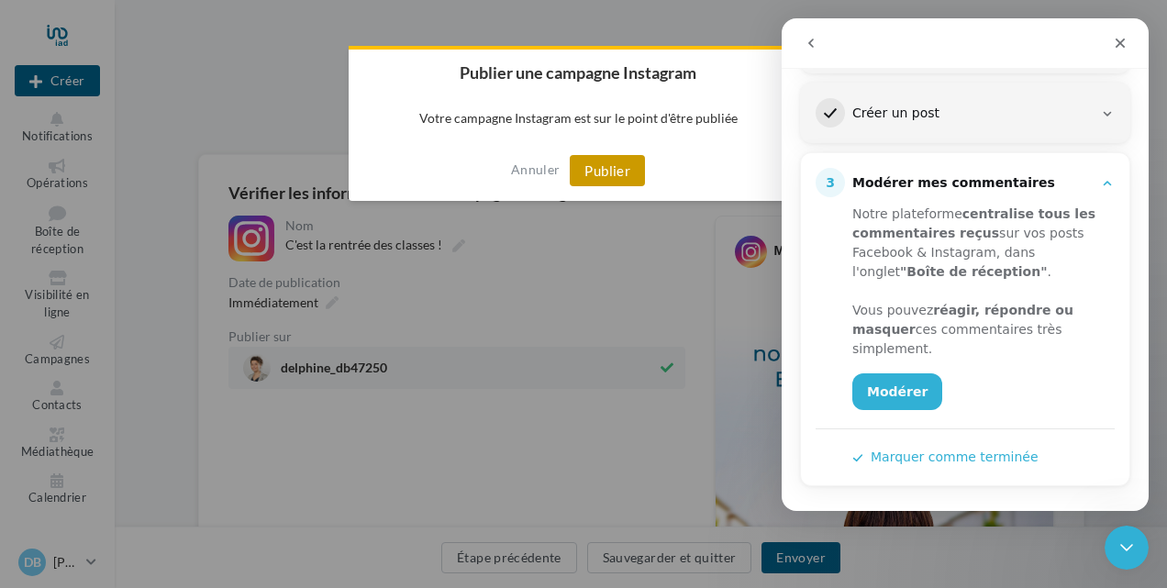
click at [606, 168] on button "Publier" at bounding box center [607, 170] width 75 height 31
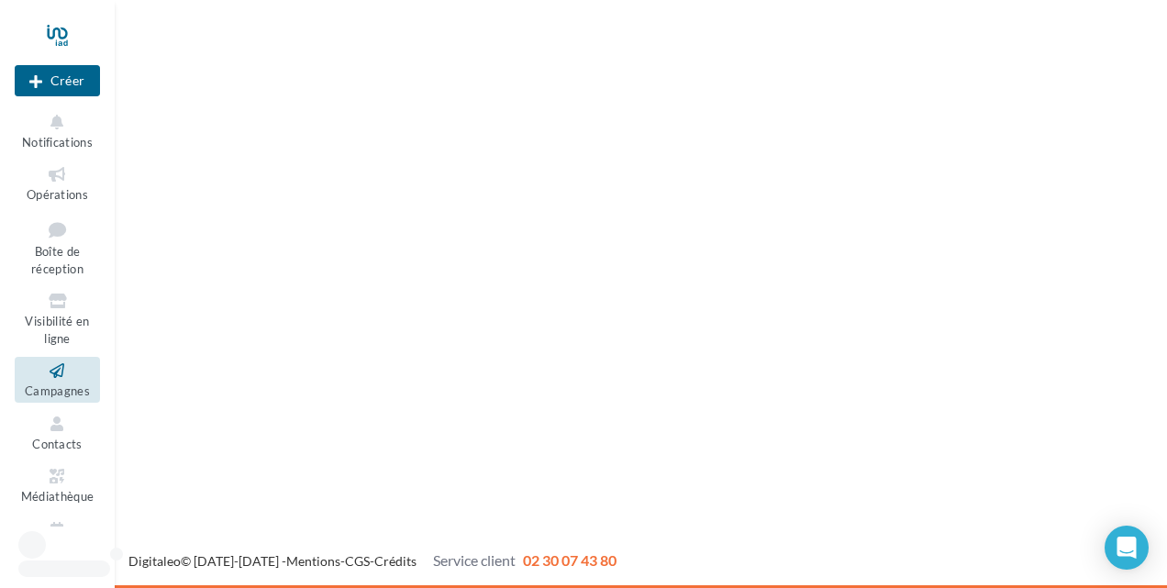
click at [53, 369] on icon at bounding box center [57, 371] width 74 height 21
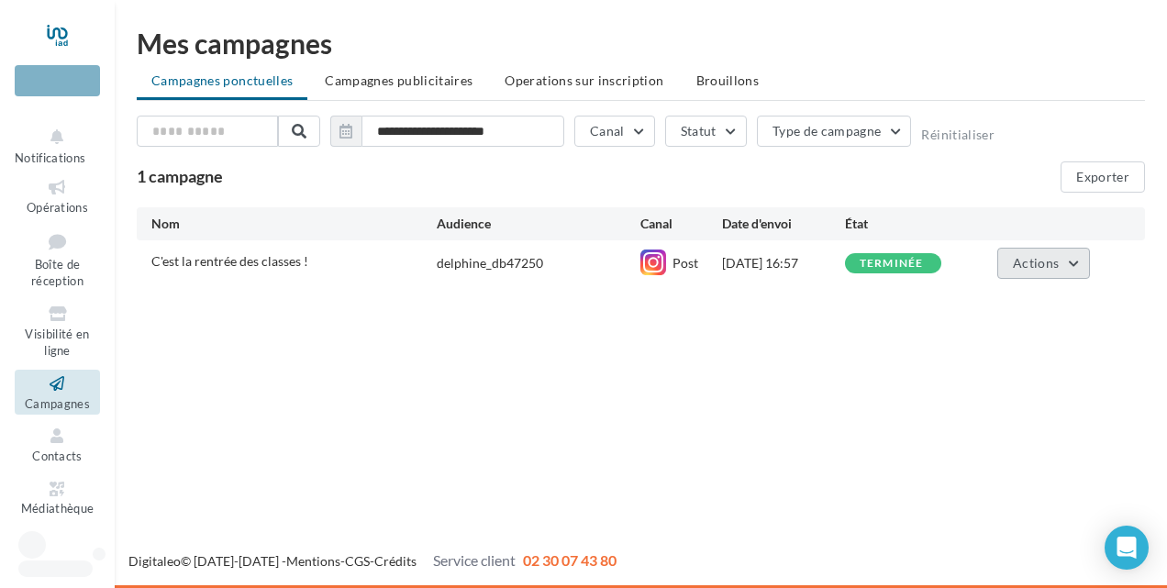
click at [1037, 264] on span "Actions" at bounding box center [1036, 263] width 46 height 16
click at [862, 349] on div "Nouvelle campagne Notifications Opérations Boîte de réception" at bounding box center [583, 294] width 1167 height 588
click at [1046, 258] on span "Actions" at bounding box center [1036, 263] width 46 height 16
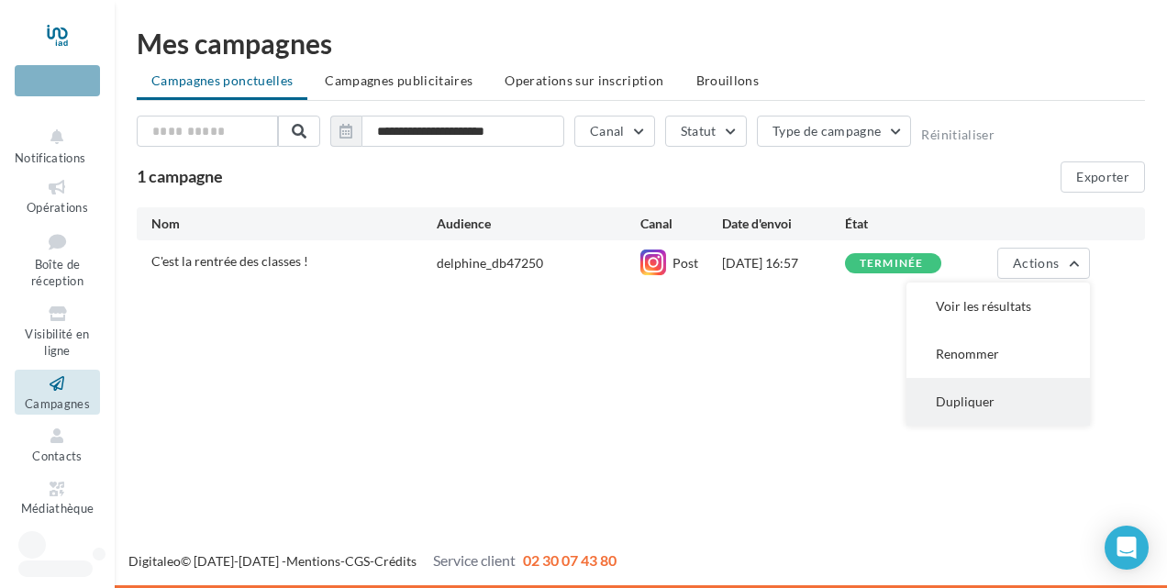
click at [972, 405] on button "Dupliquer" at bounding box center [997, 402] width 183 height 48
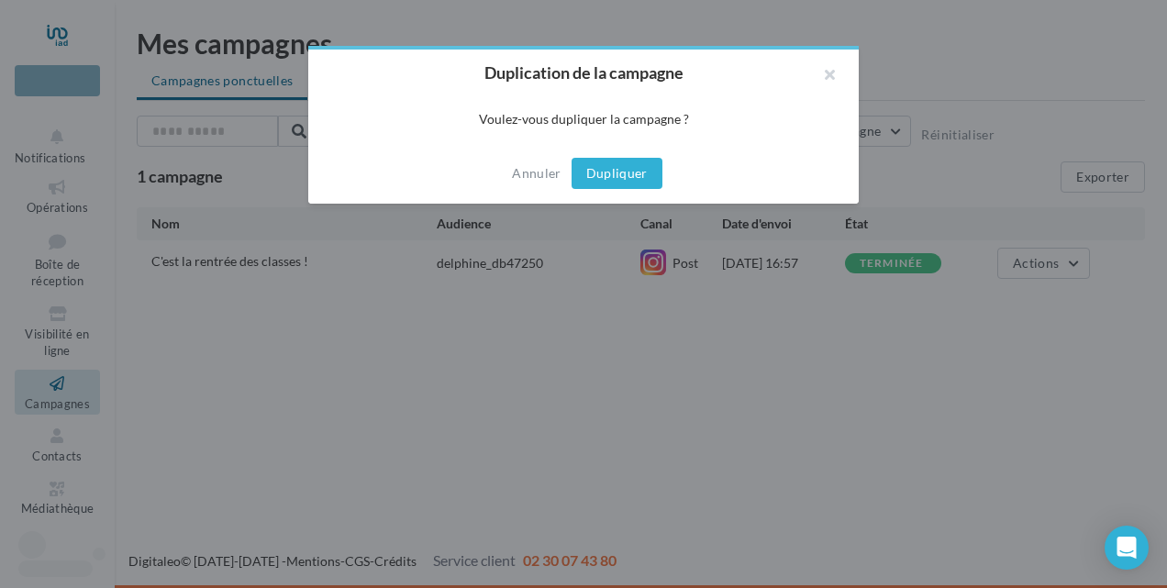
click at [618, 178] on button "Dupliquer" at bounding box center [617, 173] width 91 height 31
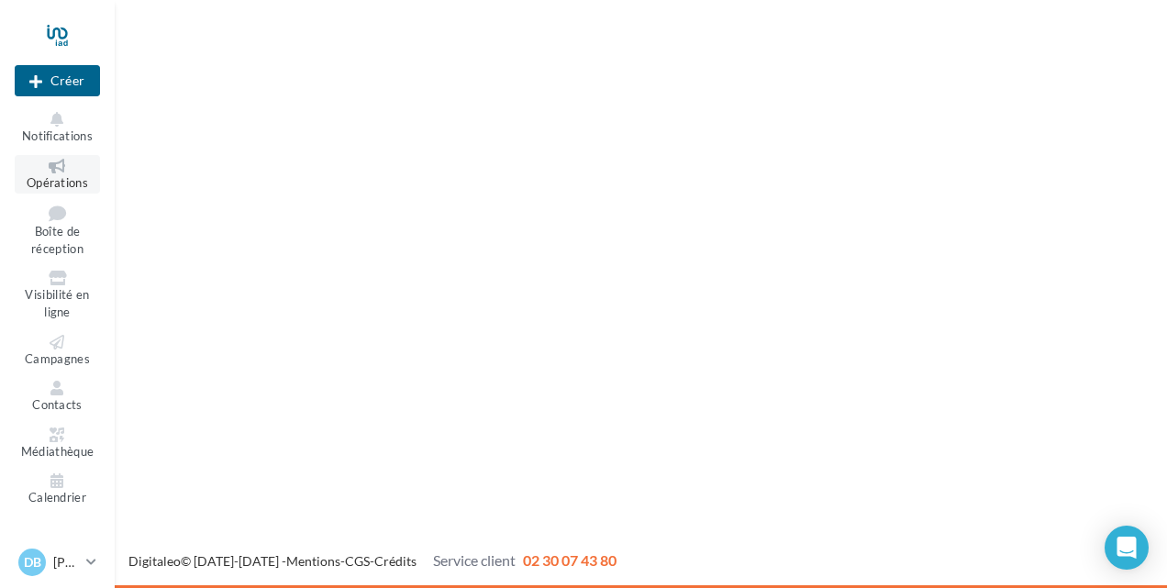
click at [57, 187] on span "Opérations" at bounding box center [57, 182] width 61 height 15
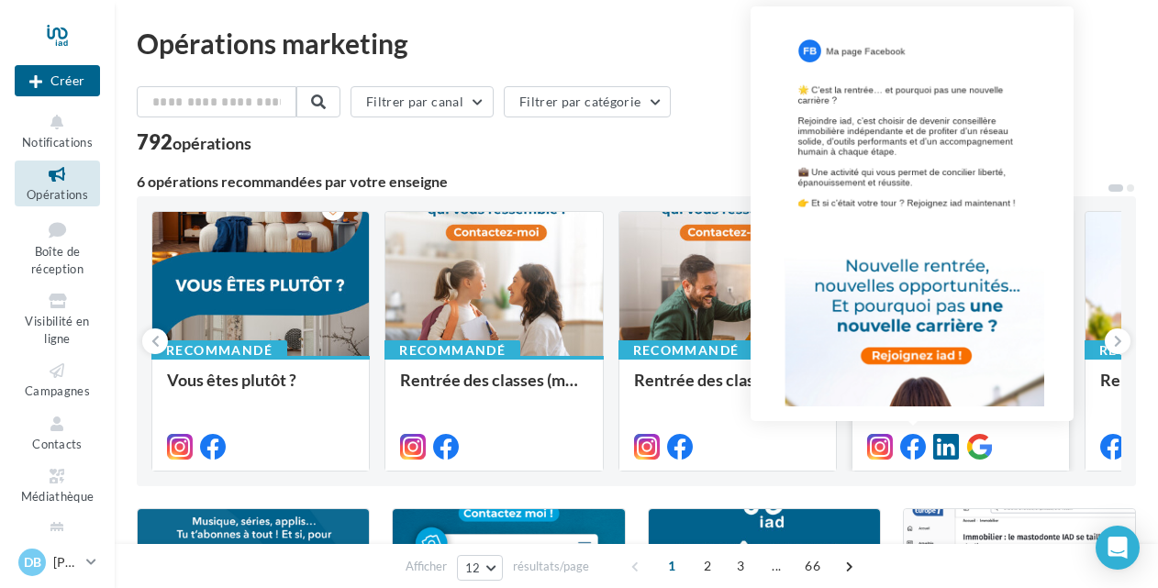
click at [915, 445] on icon at bounding box center [913, 447] width 26 height 26
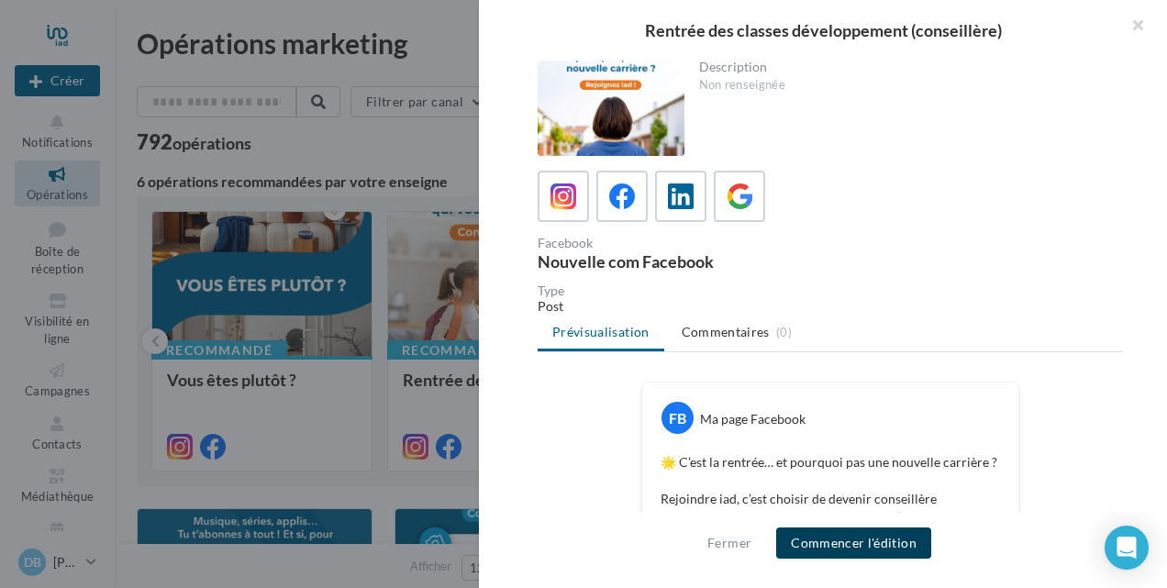
click at [855, 540] on button "Commencer l'édition" at bounding box center [853, 542] width 155 height 31
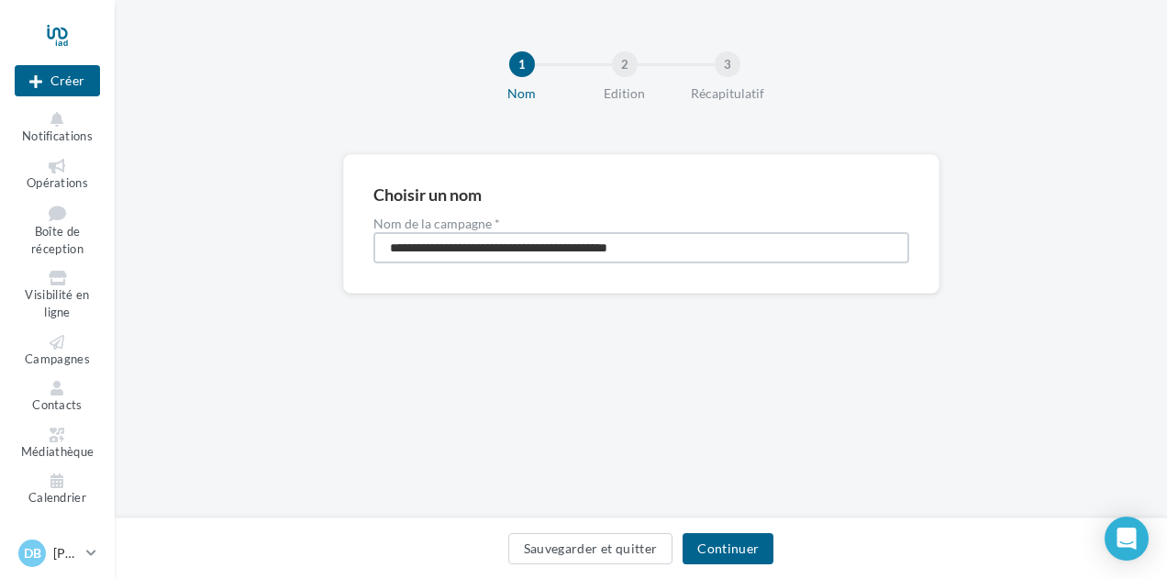
drag, startPoint x: 681, startPoint y: 253, endPoint x: 211, endPoint y: 310, distance: 473.1
click at [211, 310] on div "**********" at bounding box center [641, 253] width 1052 height 198
type input "*"
type input "**********"
click at [713, 545] on button "Continuer" at bounding box center [728, 548] width 91 height 31
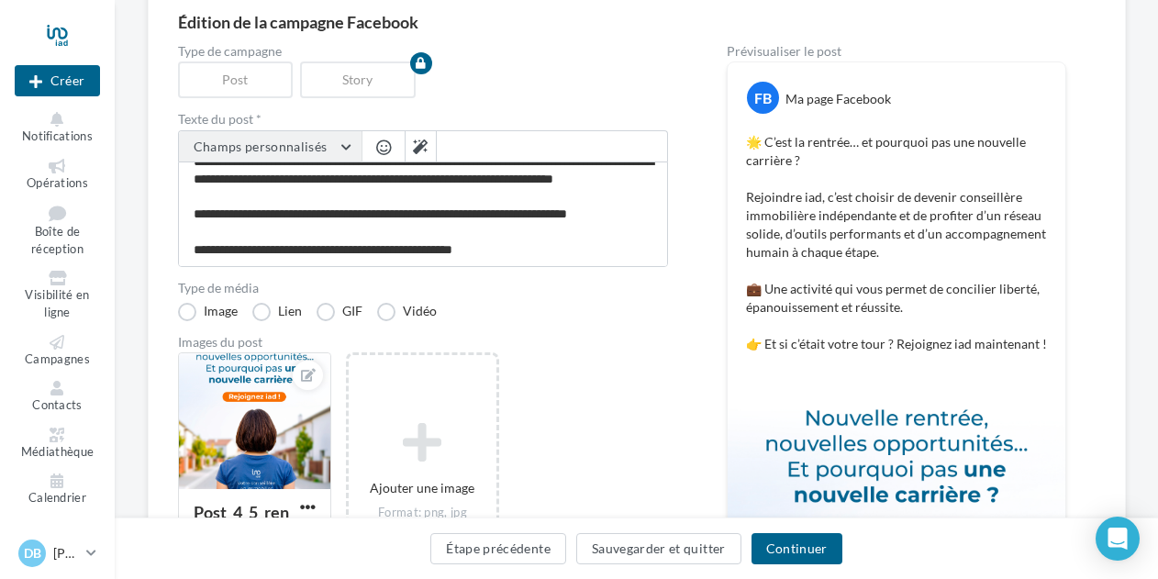
scroll to position [69, 0]
click at [346, 149] on button "Champs personnalisés" at bounding box center [270, 146] width 183 height 31
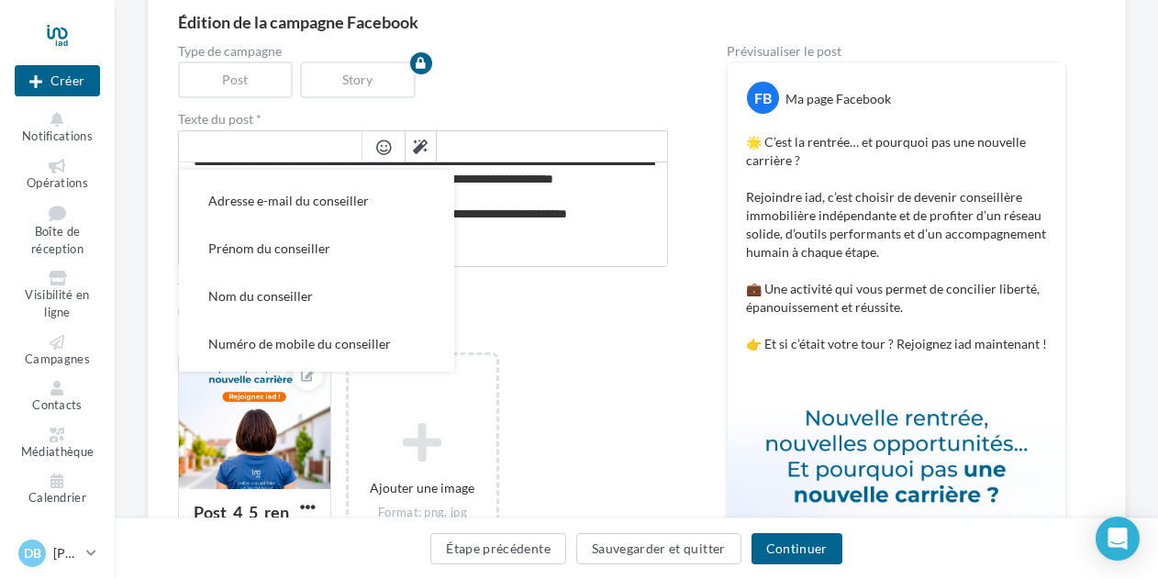
scroll to position [336, 0]
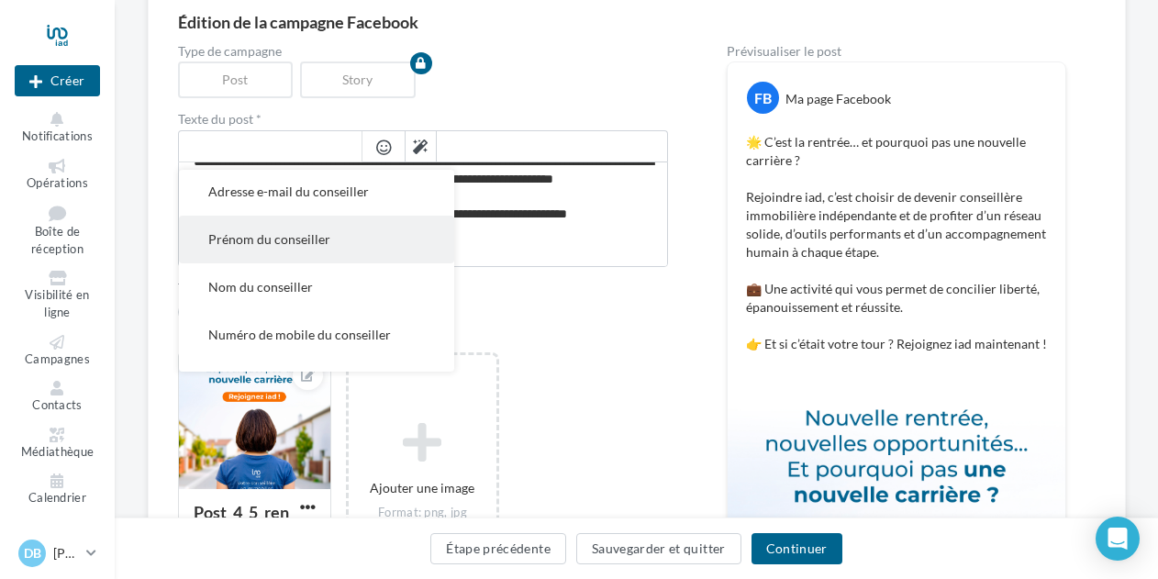
click at [367, 241] on button "Prénom du conseiller" at bounding box center [316, 240] width 275 height 48
type textarea "**********"
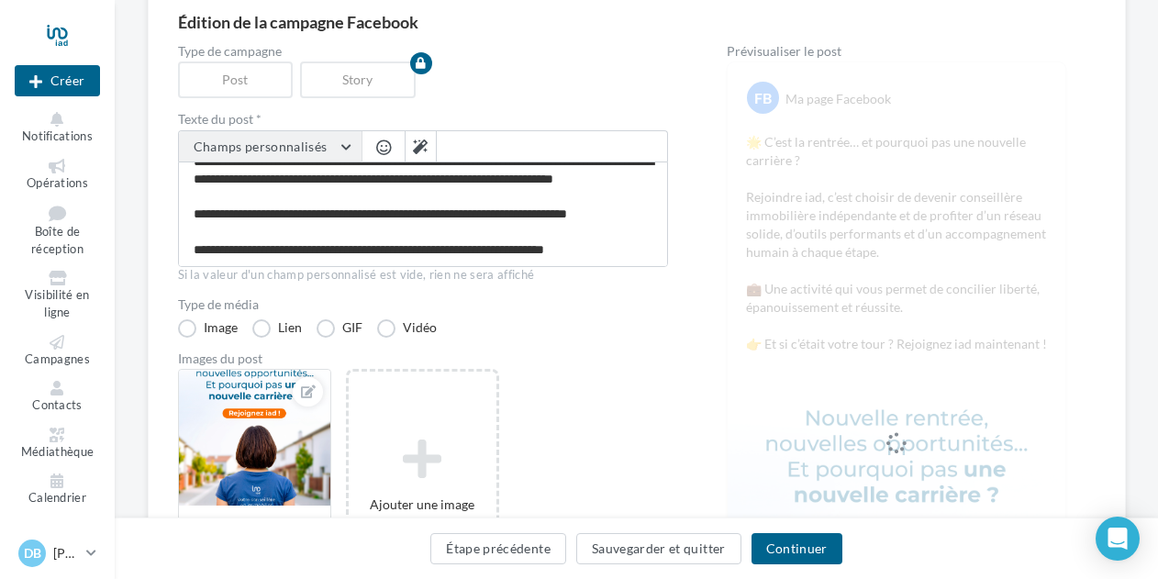
scroll to position [69, 0]
click at [349, 148] on button "Champs personnalisés" at bounding box center [270, 146] width 183 height 31
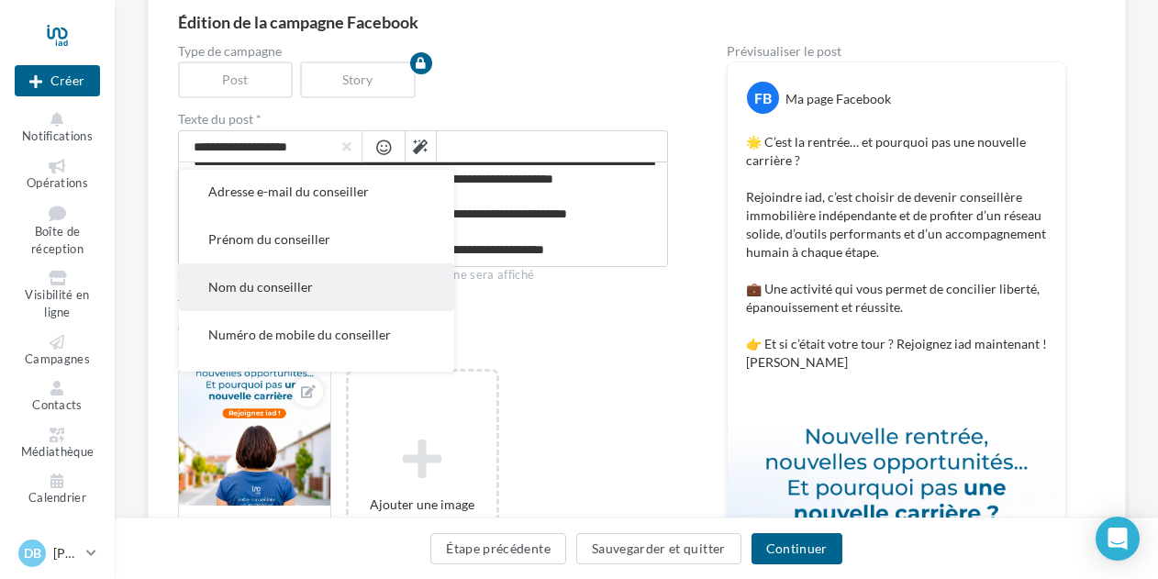
click at [314, 283] on button "Nom du conseiller" at bounding box center [316, 287] width 275 height 48
type textarea "**********"
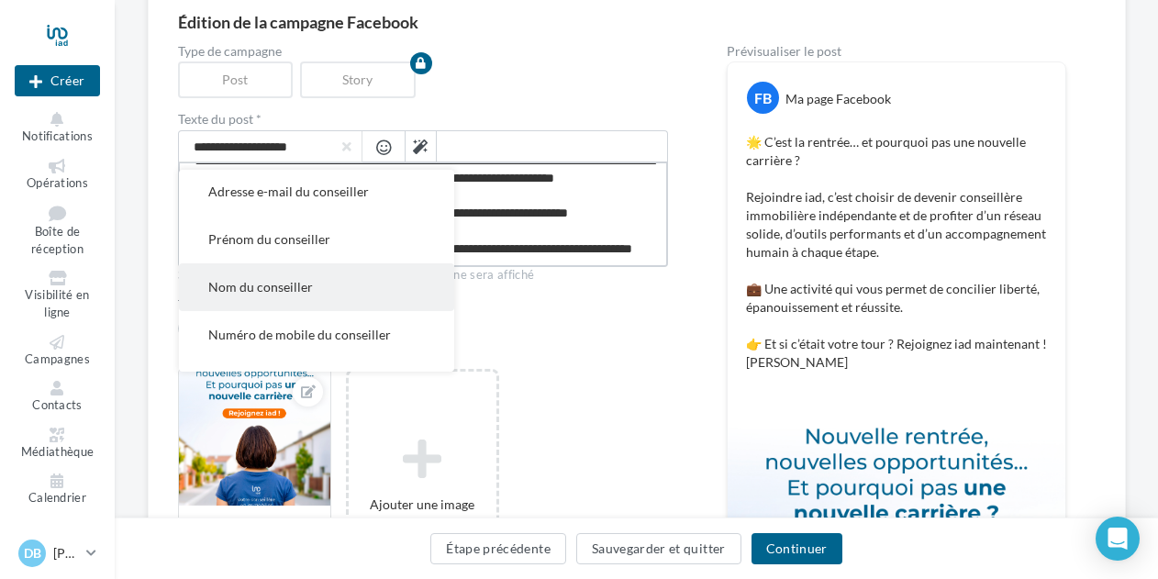
scroll to position [89, 0]
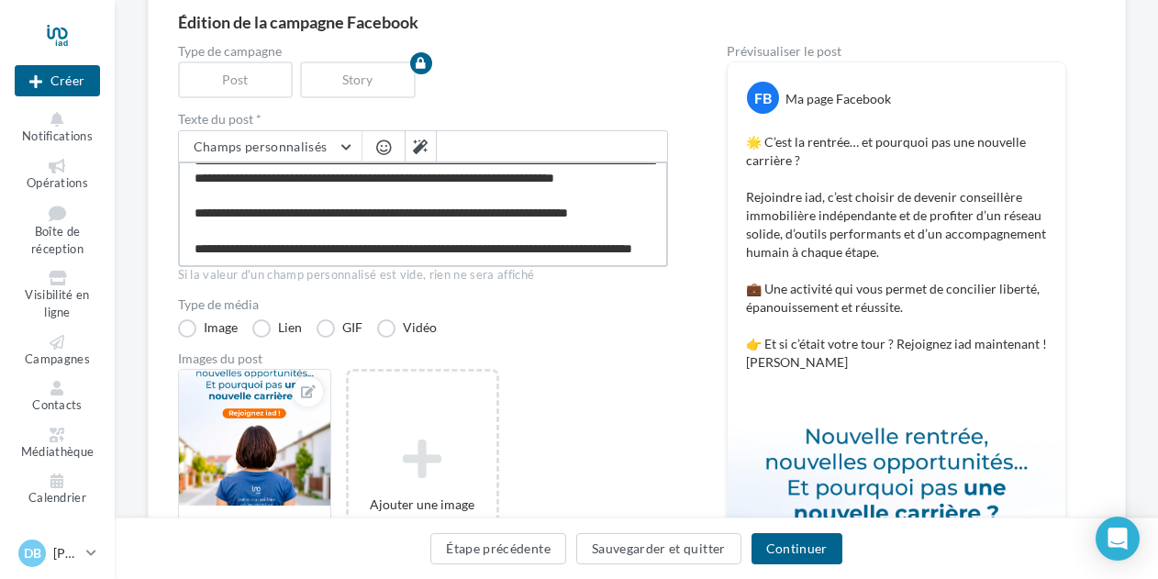
click at [622, 246] on textarea "**********" at bounding box center [423, 213] width 490 height 105
click at [611, 246] on textarea "**********" at bounding box center [423, 213] width 490 height 105
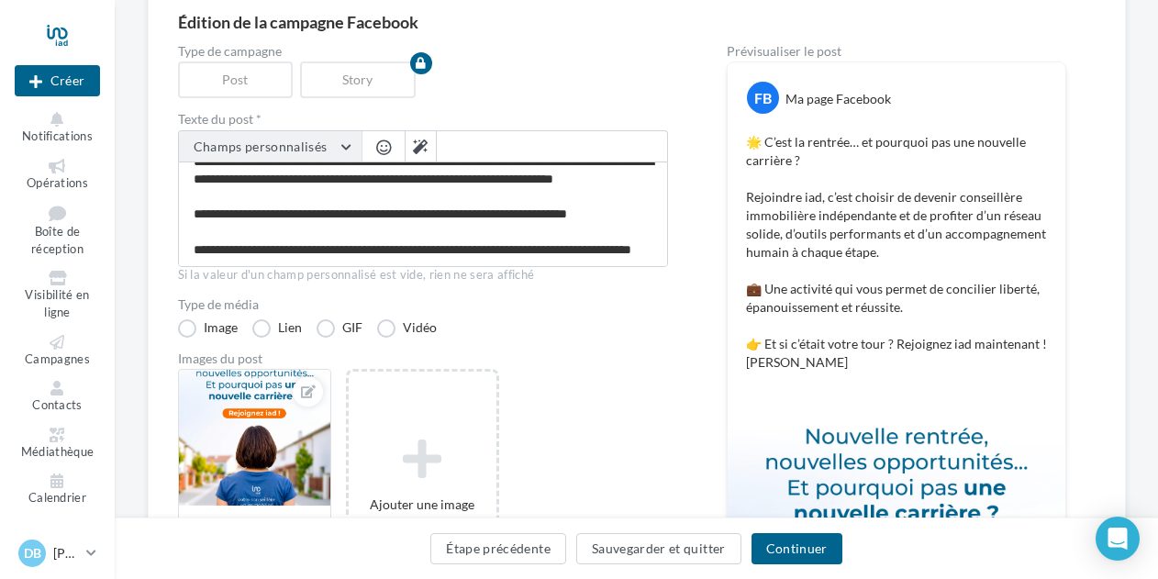
scroll to position [86, 0]
click at [347, 149] on button "Champs personnalisés" at bounding box center [270, 146] width 183 height 31
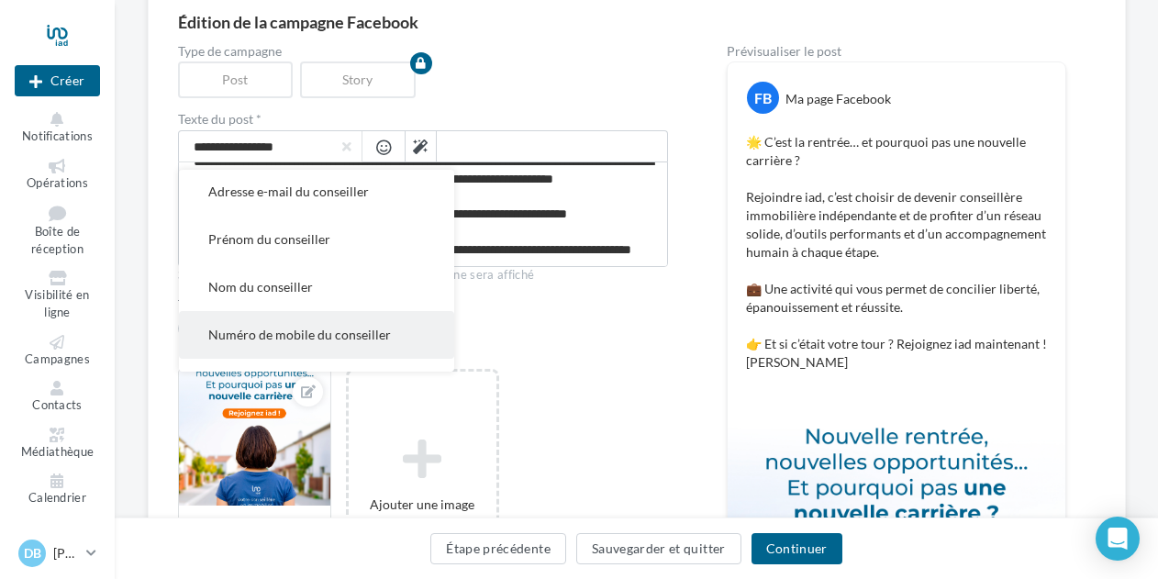
click at [334, 332] on span "Numéro de mobile du conseiller" at bounding box center [299, 335] width 183 height 16
type textarea "**********"
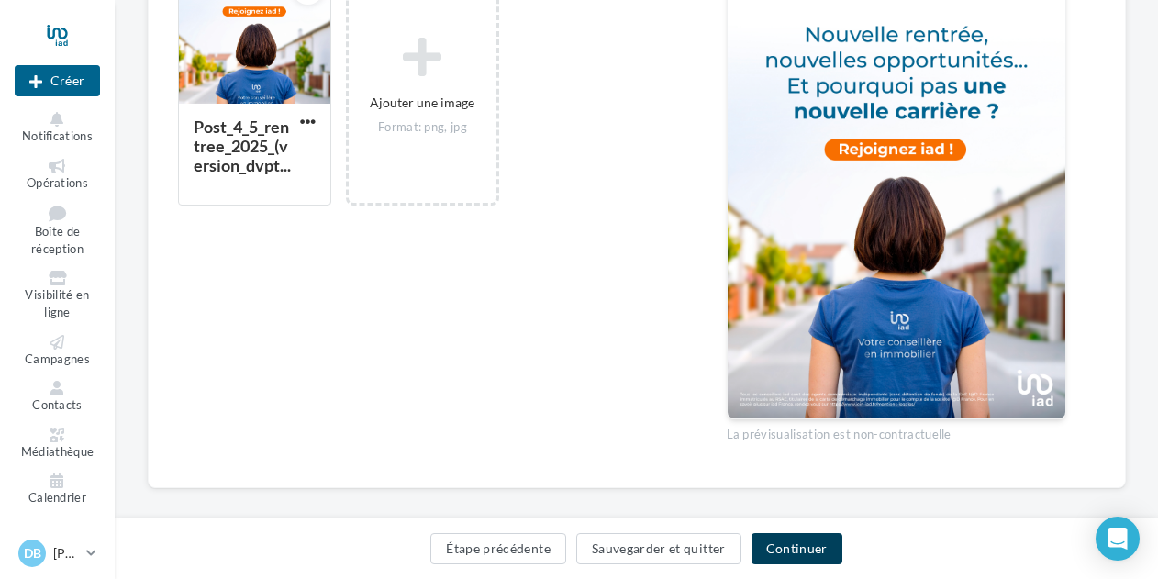
click at [782, 549] on button "Continuer" at bounding box center [796, 548] width 91 height 31
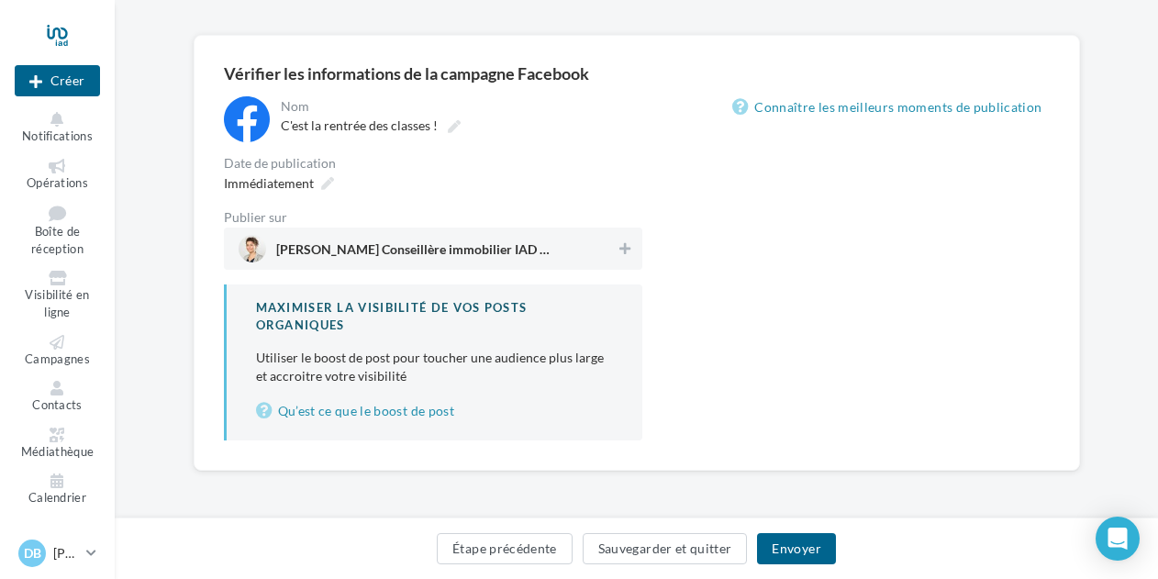
scroll to position [117, 0]
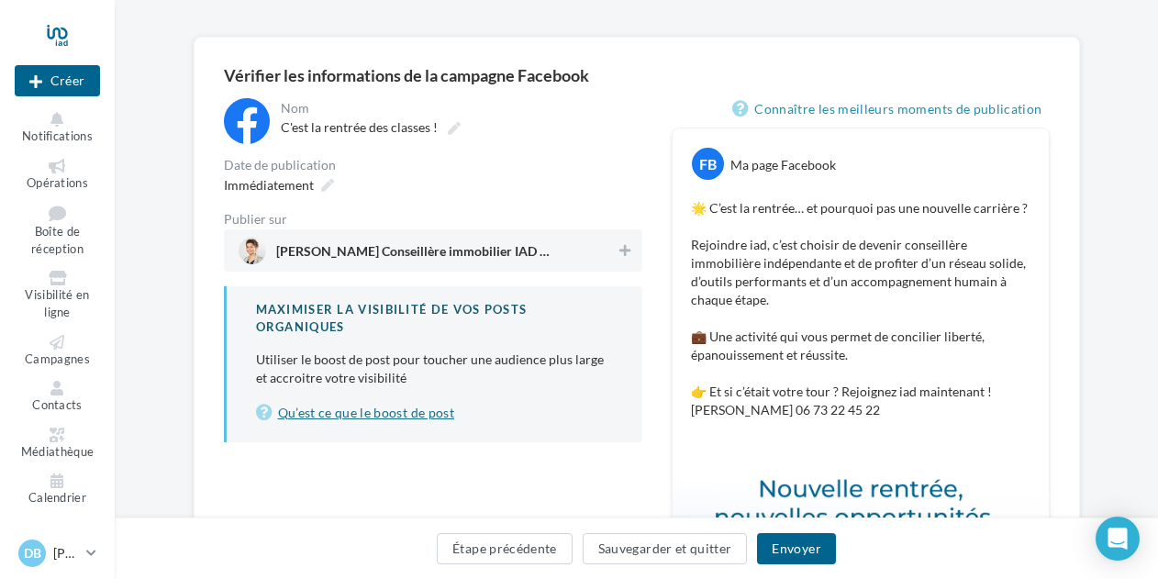
click at [349, 421] on link "Qu’est ce que le boost de post" at bounding box center [434, 413] width 357 height 22
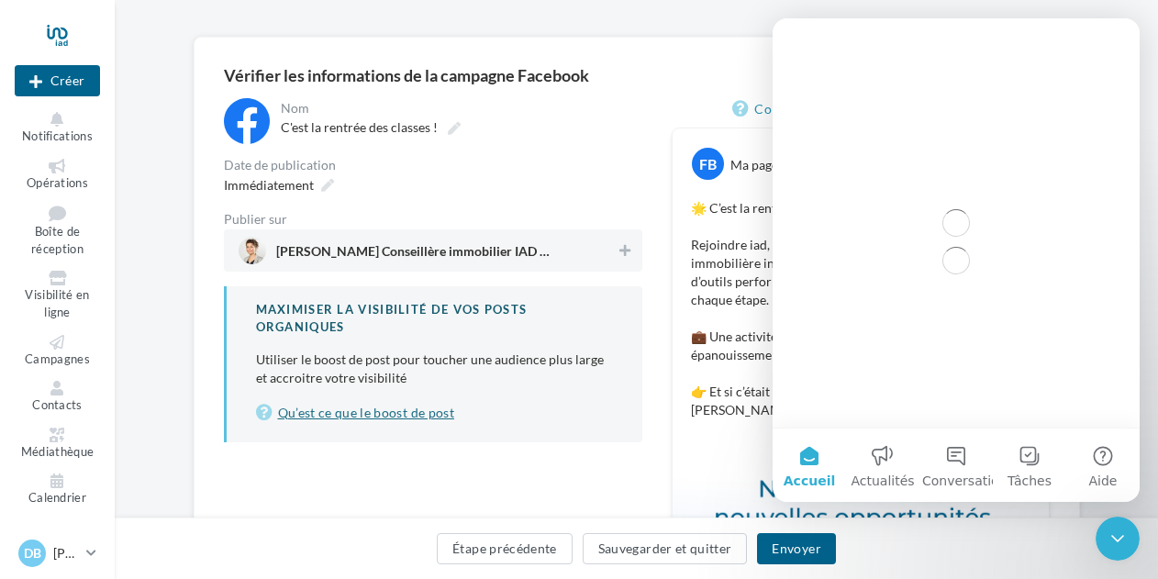
scroll to position [0, 0]
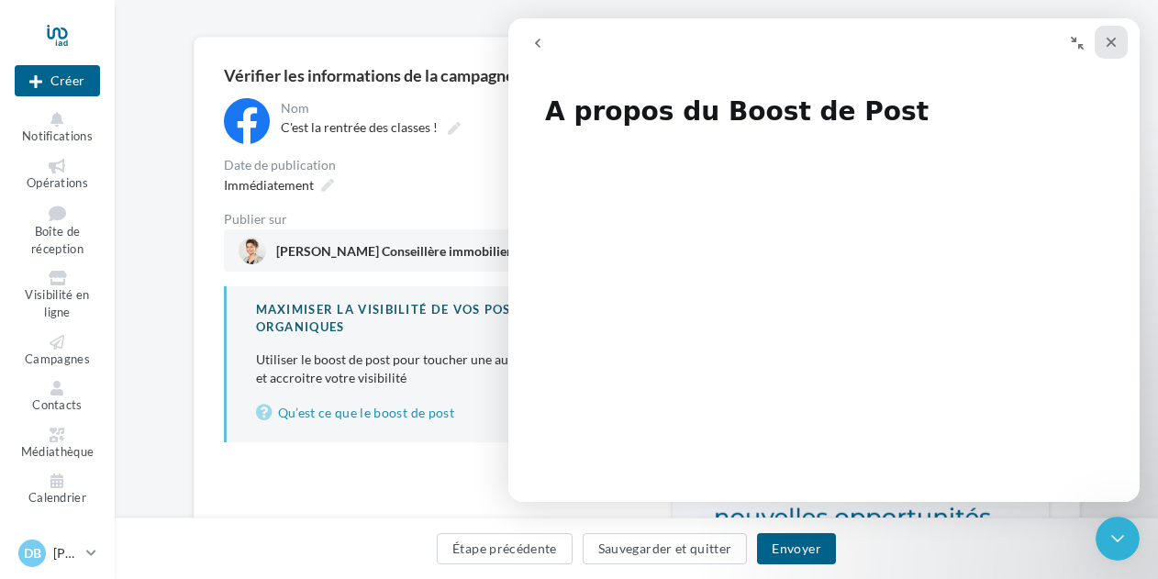
click at [1106, 46] on icon "Fermer" at bounding box center [1111, 43] width 10 height 10
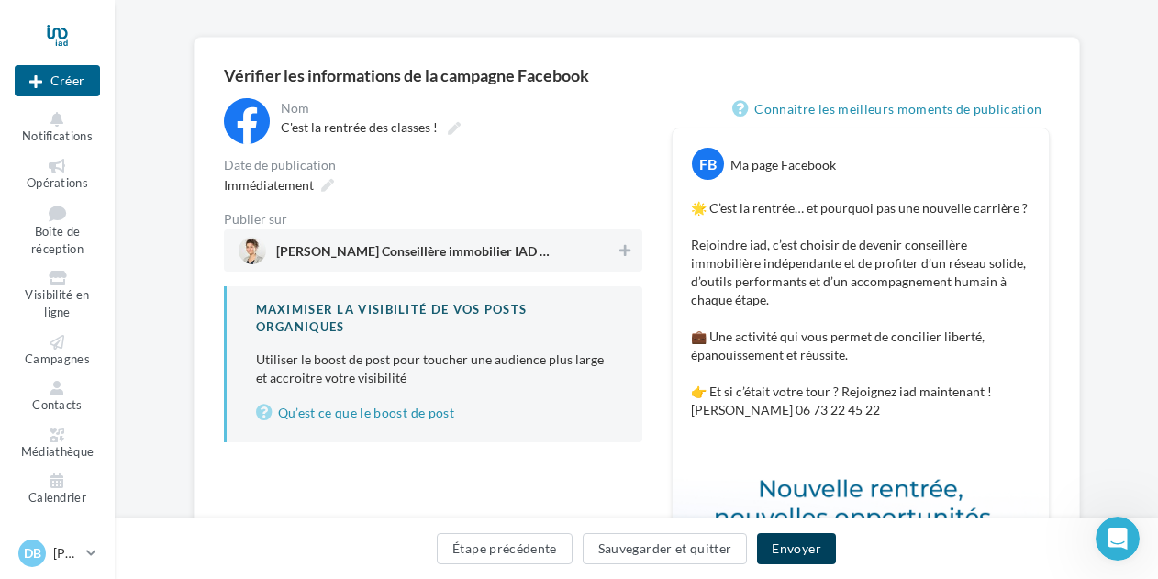
click at [780, 542] on button "Envoyer" at bounding box center [796, 548] width 78 height 31
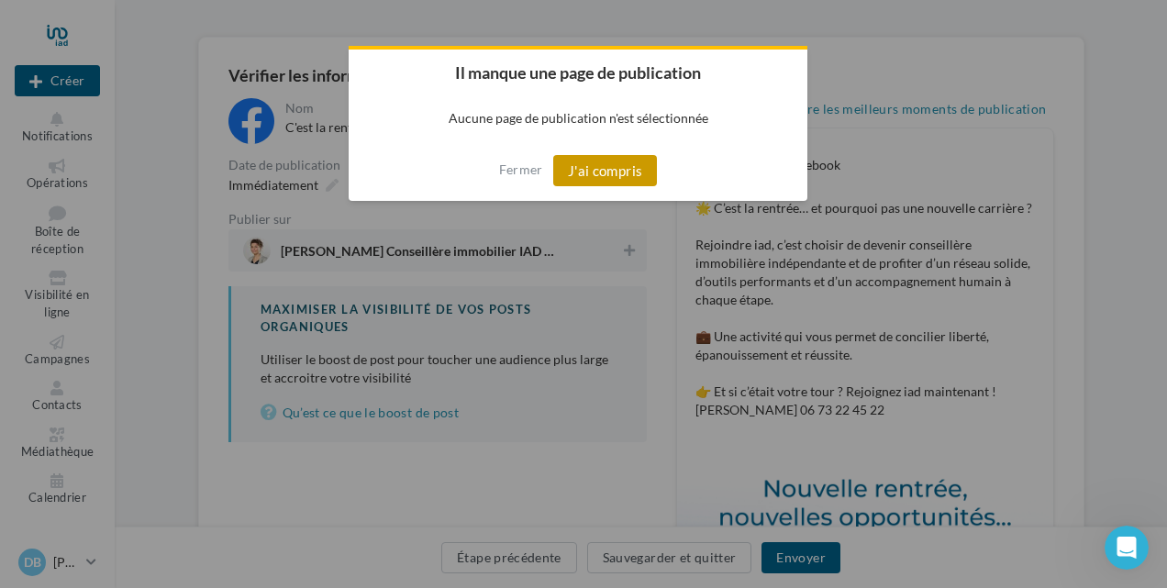
click at [603, 174] on button "J'ai compris" at bounding box center [605, 170] width 105 height 31
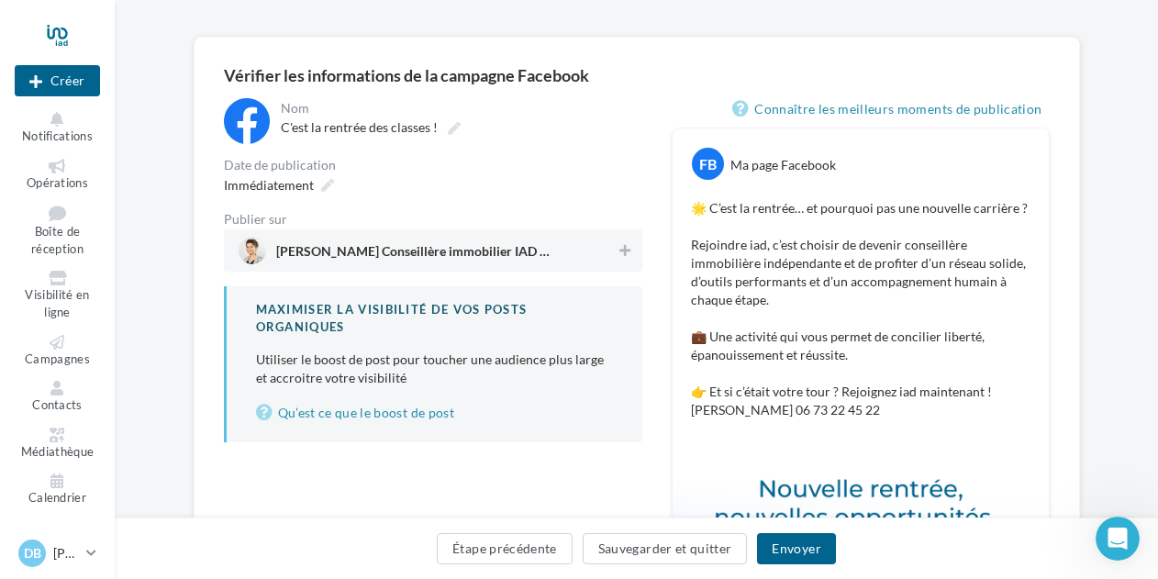
click at [608, 255] on span "Delphine Bedouet Conseillère immobilier IAD France" at bounding box center [428, 251] width 378 height 28
click at [783, 545] on button "Envoyer" at bounding box center [796, 548] width 78 height 31
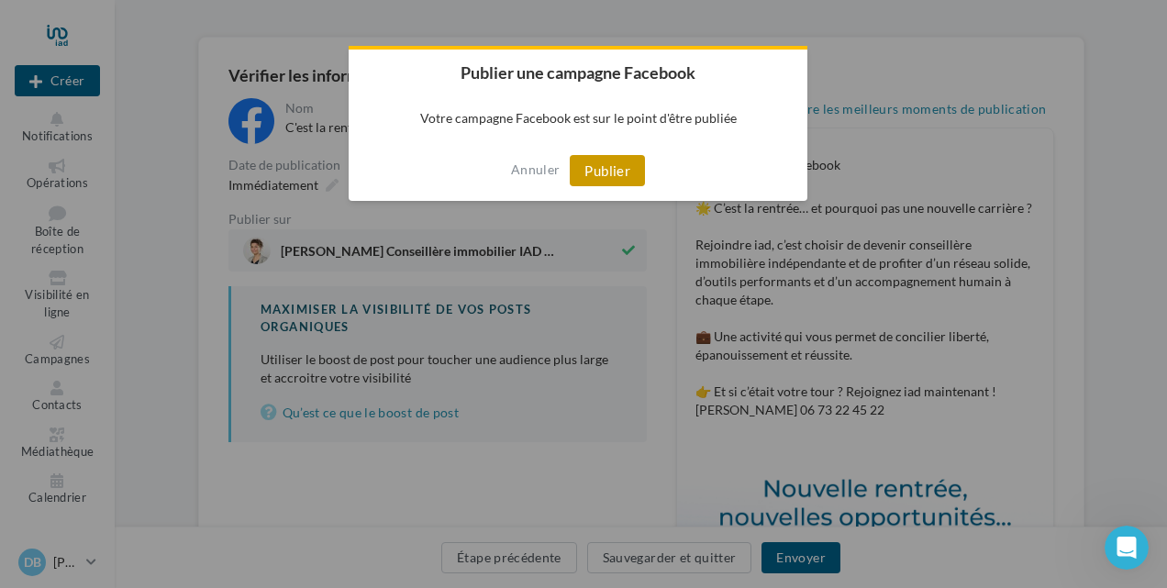
click at [624, 172] on button "Publier" at bounding box center [607, 170] width 75 height 31
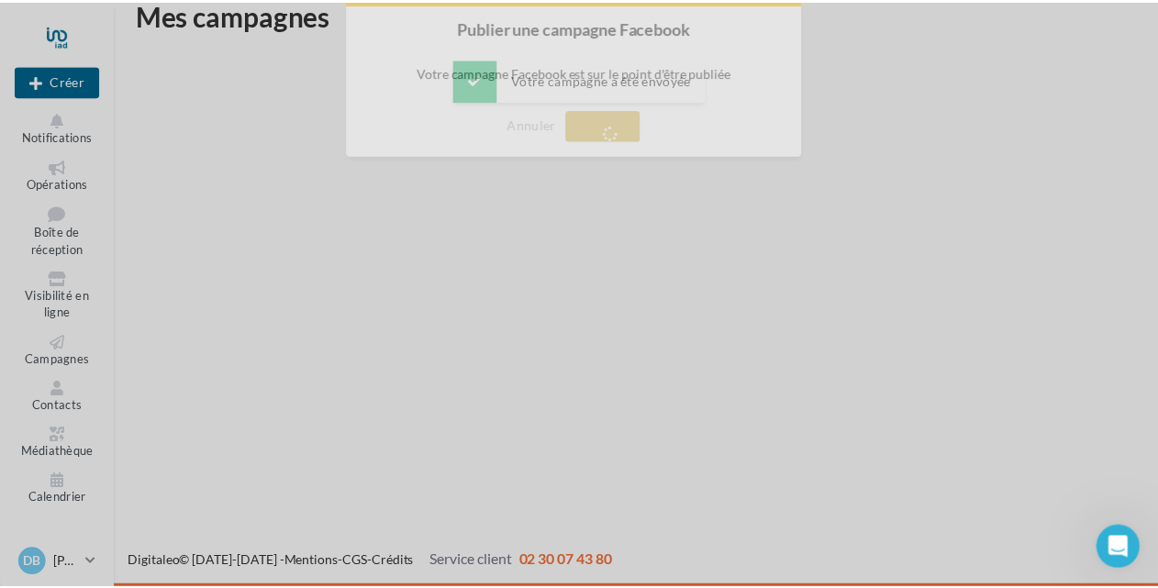
scroll to position [29, 0]
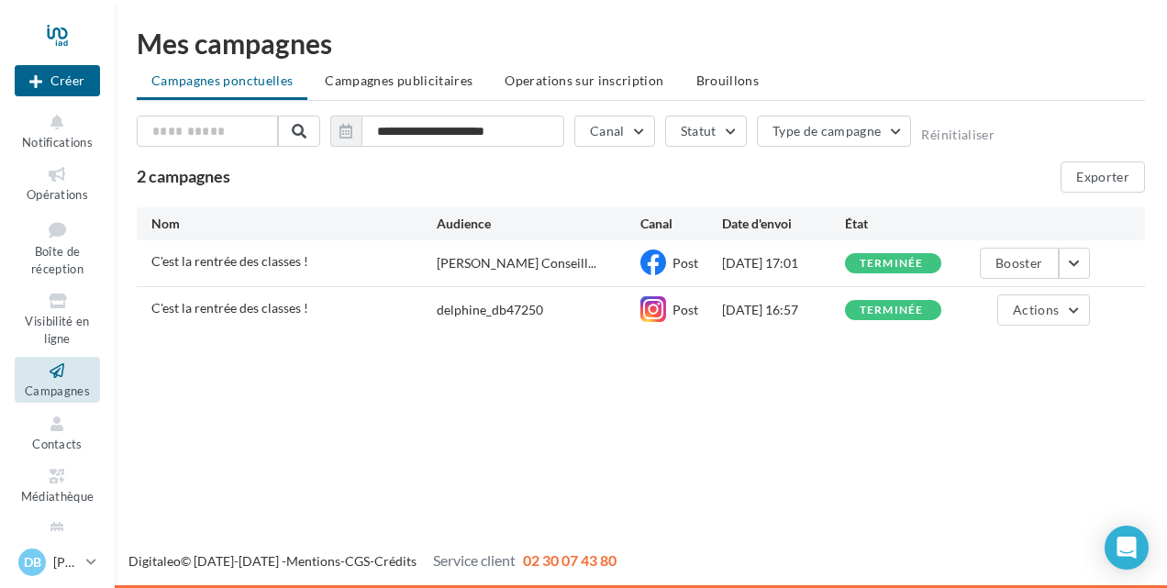
scroll to position [37, 0]
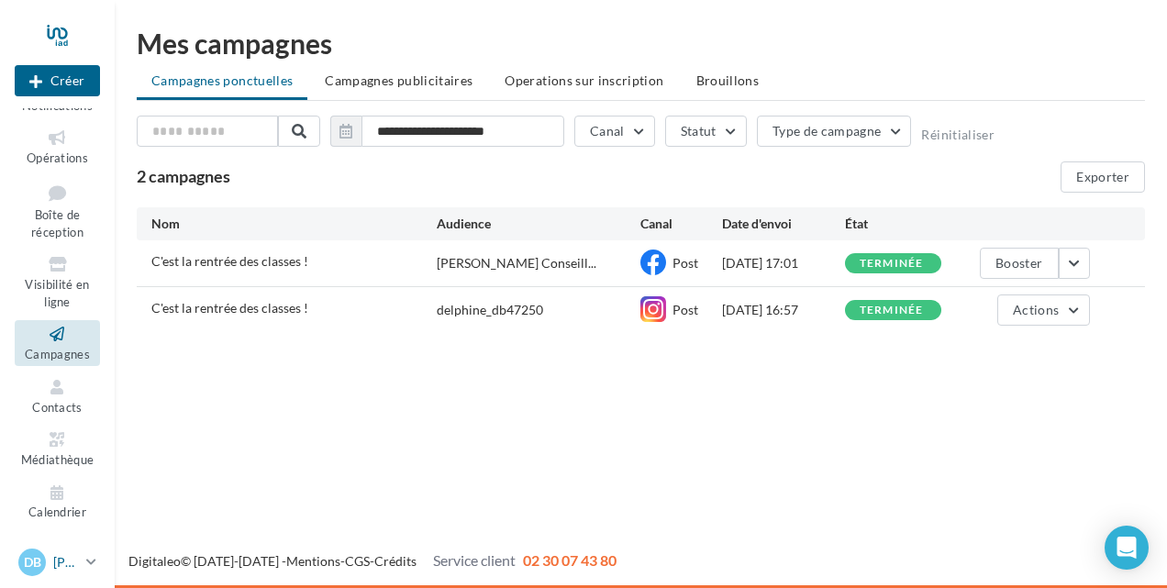
click at [53, 564] on p "[PERSON_NAME]" at bounding box center [66, 562] width 26 height 18
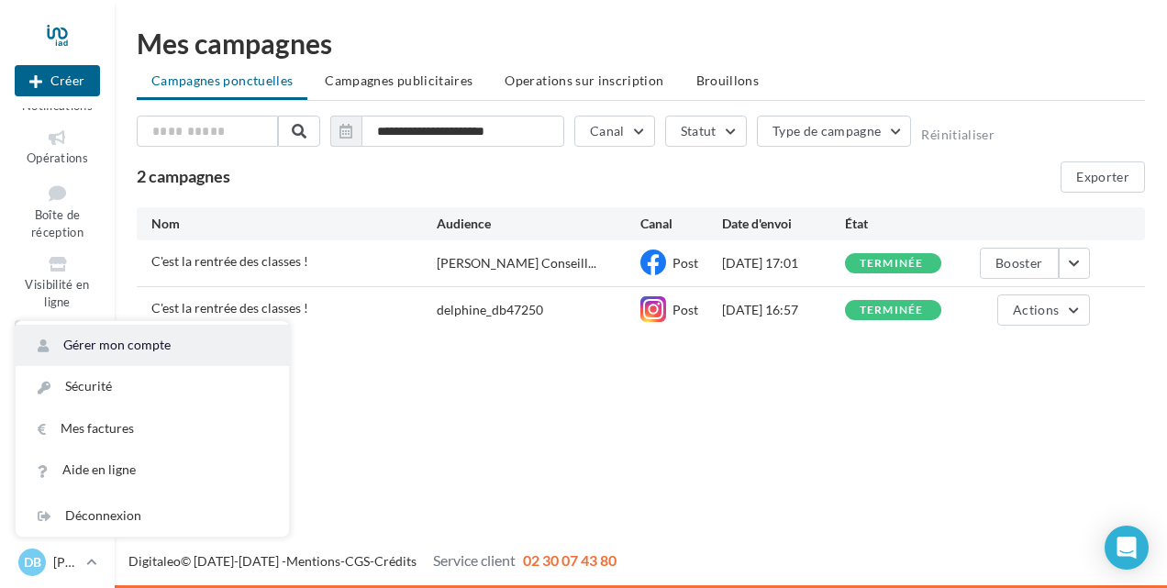
click at [111, 343] on link "Gérer mon compte" at bounding box center [152, 345] width 273 height 41
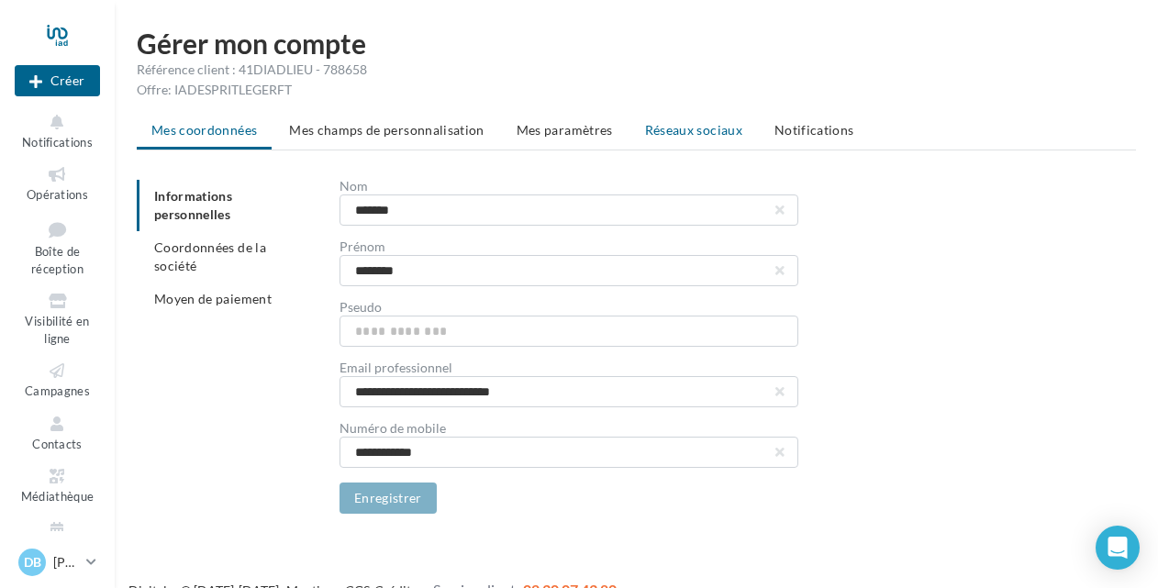
click at [663, 128] on span "Réseaux sociaux" at bounding box center [693, 130] width 97 height 16
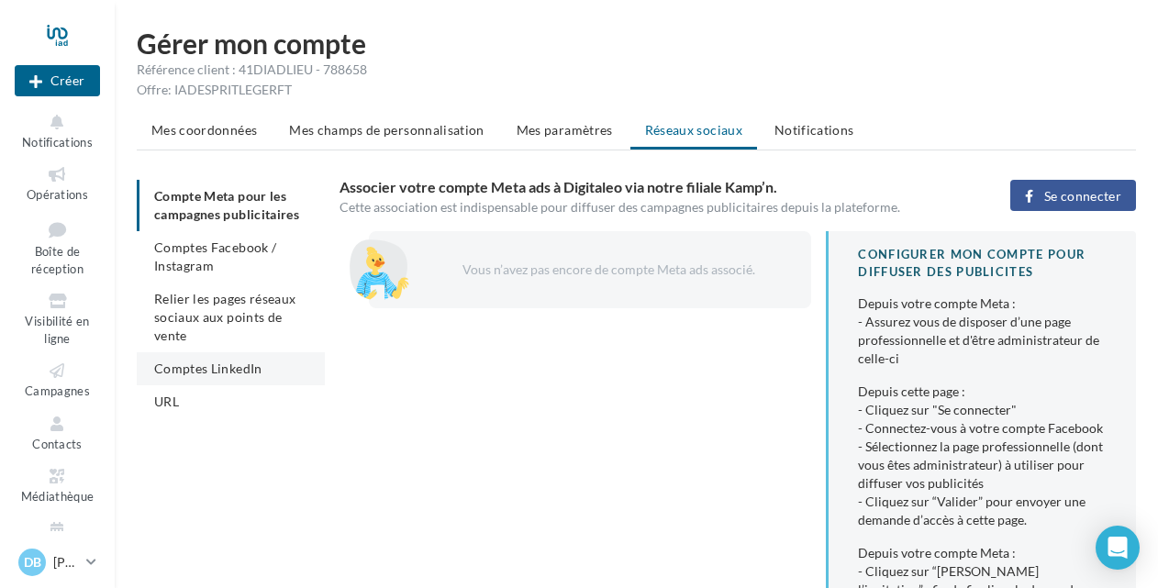
click at [231, 364] on span "Comptes LinkedIn" at bounding box center [208, 369] width 108 height 16
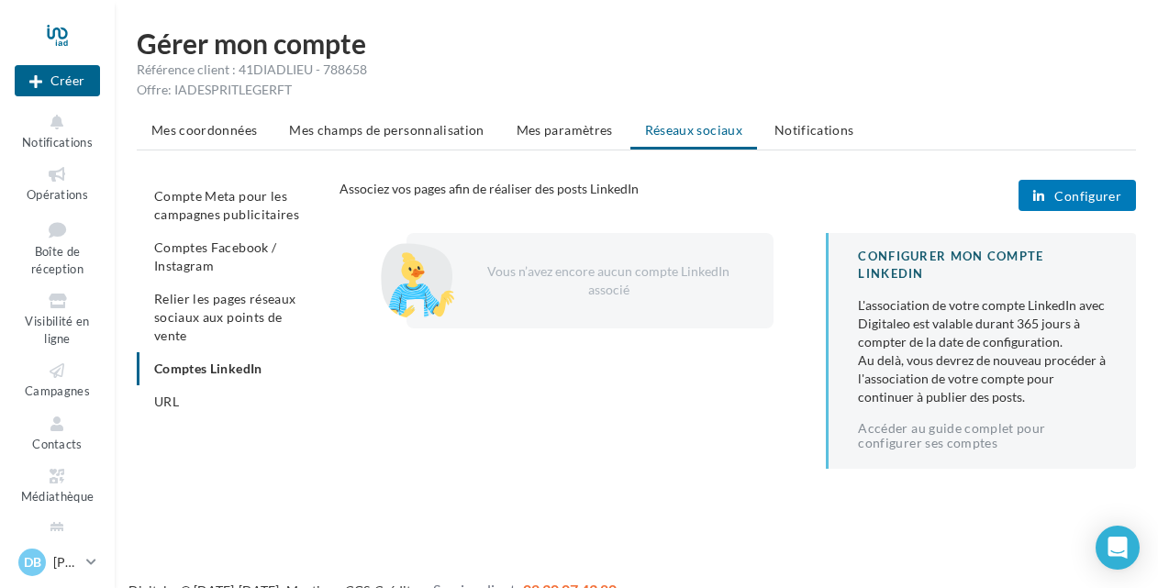
click at [1072, 191] on span "Configurer" at bounding box center [1087, 196] width 67 height 15
